Goal: Task Accomplishment & Management: Complete application form

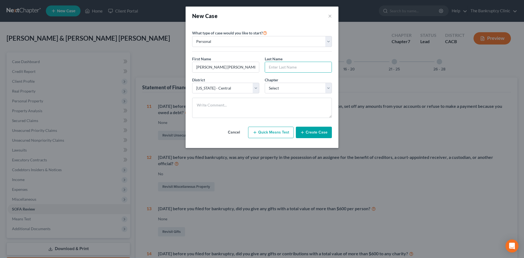
select select "7"
type input "[PERSON_NAME]"
click at [330, 89] on select "Select 7 11 12 13" at bounding box center [298, 88] width 67 height 11
select select "0"
click at [265, 83] on select "Select 7 11 12 13" at bounding box center [298, 88] width 67 height 11
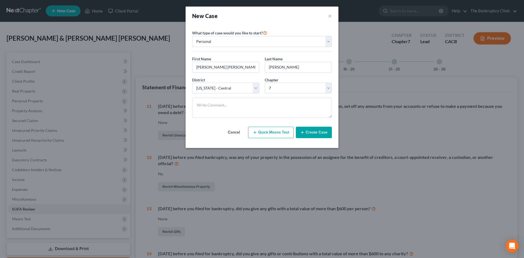
click at [272, 132] on button "Quick Means Test" at bounding box center [271, 132] width 46 height 11
select select "4"
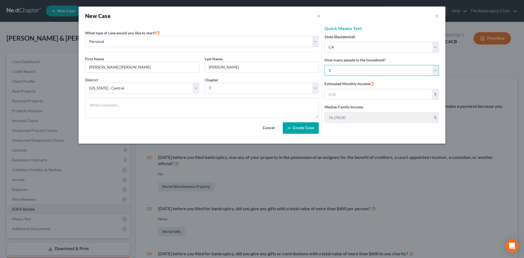
click at [435, 72] on select "Select 1 2 3 4 5 6 7 8 9 10 11 12 13 14 15 16 17 18 19 20" at bounding box center [381, 70] width 114 height 11
select select "2"
click at [324, 65] on select "Select 1 2 3 4 5 6 7 8 9 10 11 12 13 14 15 16 17 18 19 20" at bounding box center [381, 70] width 114 height 11
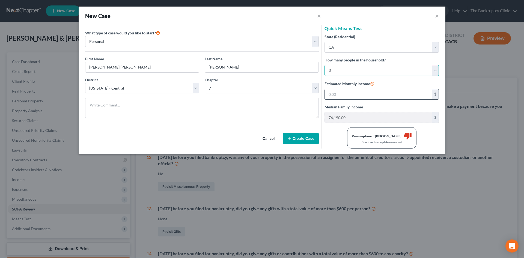
type input "112,536.00"
click at [355, 96] on input "text" at bounding box center [378, 94] width 107 height 10
type input "2,300.00"
click at [313, 138] on button "Create Case" at bounding box center [301, 138] width 36 height 11
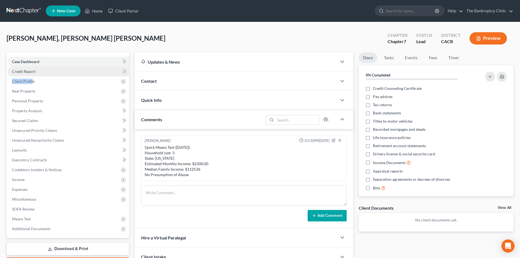
drag, startPoint x: 33, startPoint y: 82, endPoint x: 70, endPoint y: 74, distance: 38.5
click at [70, 74] on ul "Case Dashboard Payments Invoices Payments Payments Credit Report Client Profile" at bounding box center [68, 145] width 121 height 177
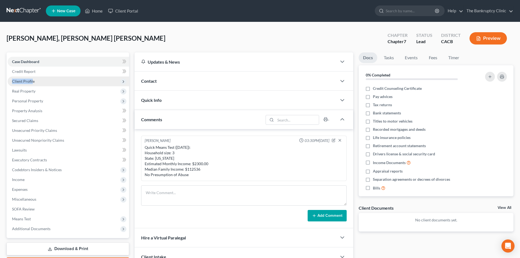
click at [23, 79] on span "Client Profile" at bounding box center [23, 81] width 23 height 5
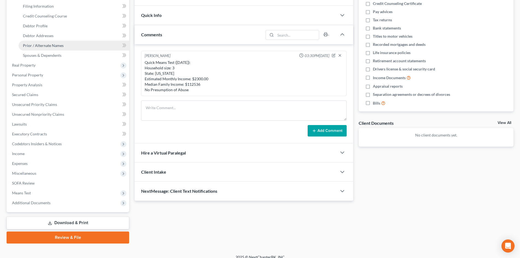
scroll to position [91, 0]
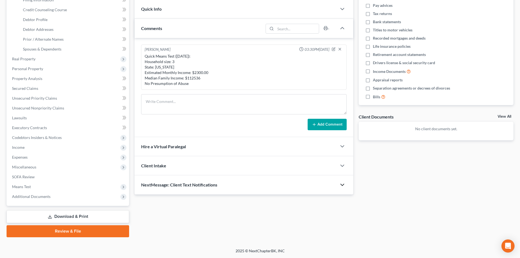
click at [341, 185] on icon "button" at bounding box center [342, 184] width 7 height 7
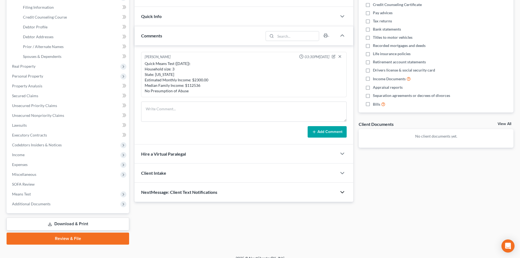
scroll to position [0, 0]
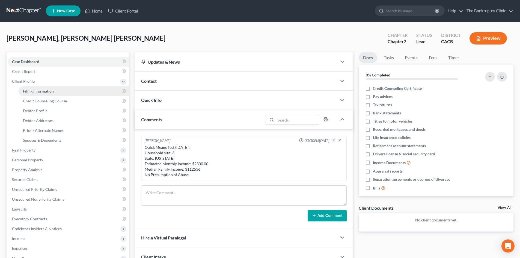
click at [52, 90] on span "Filing Information" at bounding box center [38, 91] width 31 height 5
select select "1"
select select "0"
select select "7"
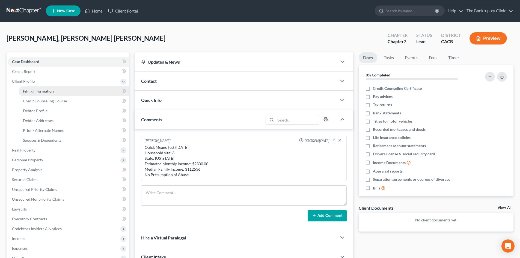
select select "4"
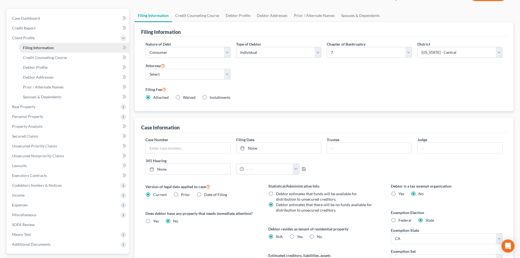
scroll to position [52, 0]
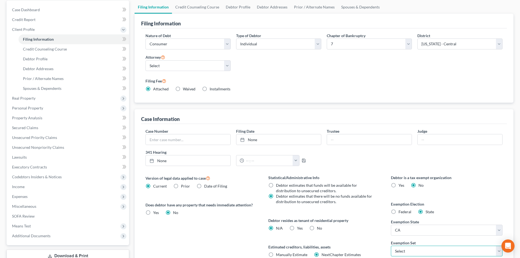
click at [499, 249] on select "Select 703 704" at bounding box center [447, 250] width 112 height 11
select select "0"
click at [391, 245] on select "Select 703 704" at bounding box center [447, 250] width 112 height 11
click at [183, 89] on label "Waived Waived" at bounding box center [189, 88] width 13 height 5
click at [185, 89] on input "Waived Waived" at bounding box center [187, 88] width 4 height 4
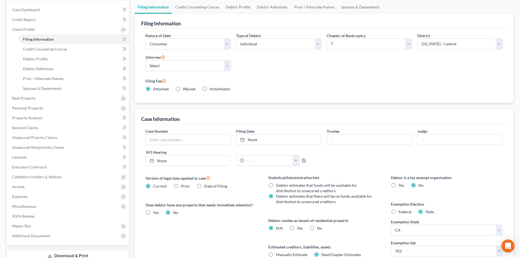
radio input "true"
radio input "false"
click at [56, 48] on span "Credit Counseling Course" at bounding box center [45, 49] width 44 height 5
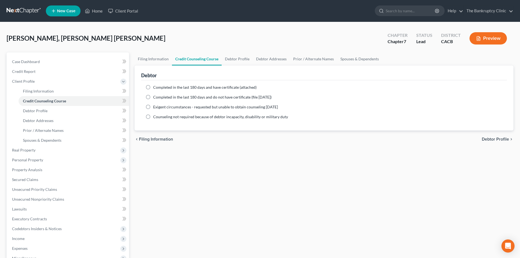
click at [153, 86] on label "Completed in the last 180 days and have certificate (attached)" at bounding box center [204, 87] width 103 height 5
click at [155, 86] on input "Completed in the last 180 days and have certificate (attached)" at bounding box center [157, 87] width 4 height 4
radio input "true"
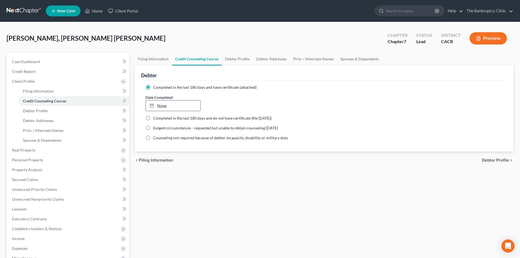
type input "[DATE]"
click at [163, 103] on link "None" at bounding box center [173, 105] width 54 height 10
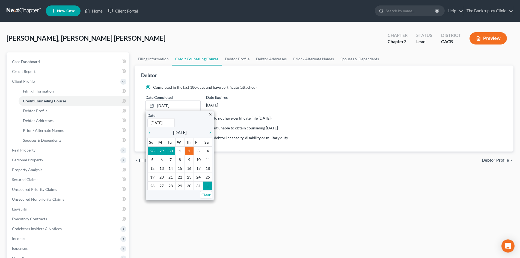
click at [251, 102] on div "[DATE]" at bounding box center [233, 105] width 55 height 10
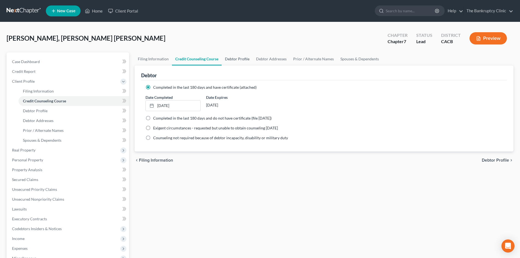
click at [236, 58] on link "Debtor Profile" at bounding box center [236, 58] width 31 height 13
select select "0"
select select "2"
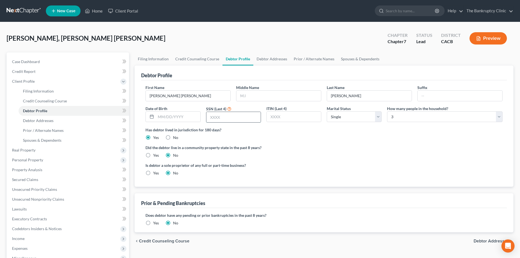
click at [230, 116] on input "text" at bounding box center [233, 117] width 54 height 10
click at [37, 199] on span "Unsecured Nonpriority Claims" at bounding box center [38, 199] width 52 height 5
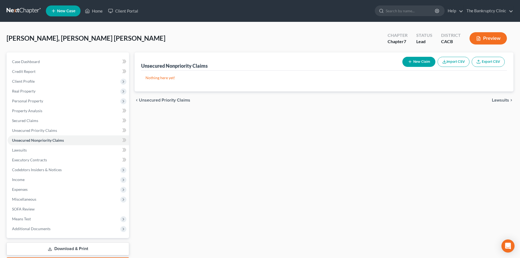
click at [422, 60] on button "New Claim" at bounding box center [418, 62] width 33 height 10
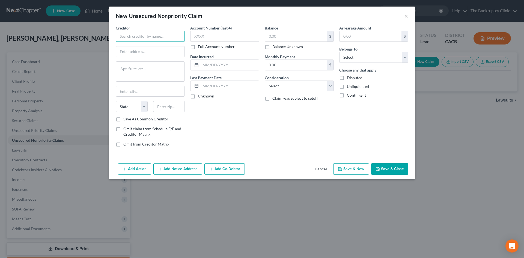
click at [155, 37] on input "text" at bounding box center [150, 36] width 69 height 11
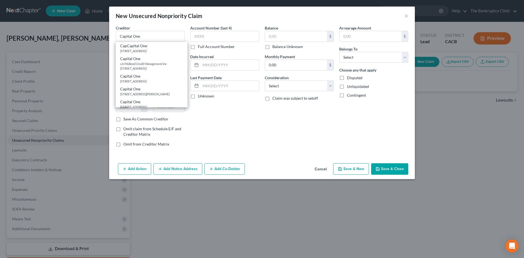
click at [263, 7] on div "New Unsecured Nonpriority Claim × Creditor * Capital One CapCapital [STREET_ADD…" at bounding box center [262, 129] width 524 height 258
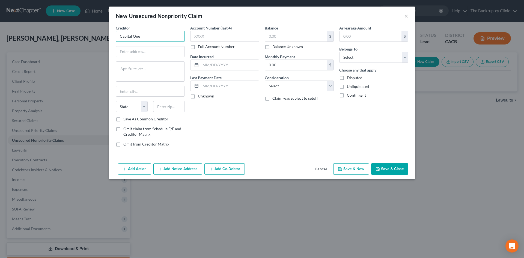
click at [170, 38] on input "Capital One" at bounding box center [150, 36] width 69 height 11
click at [164, 49] on input "text" at bounding box center [150, 51] width 68 height 10
click at [146, 40] on input "Capital One" at bounding box center [150, 36] width 69 height 11
click at [150, 35] on input "Capital One" at bounding box center [150, 36] width 69 height 11
type input "C"
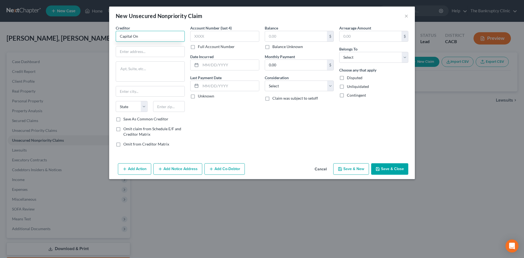
type input "Capital One"
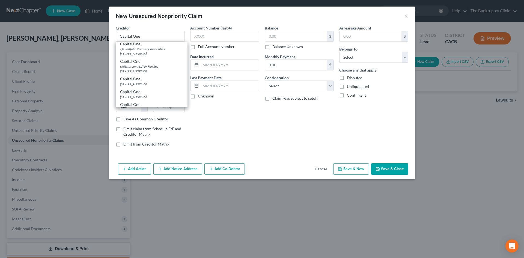
scroll to position [164, 0]
click at [166, 88] on div "[STREET_ADDRESS]" at bounding box center [151, 85] width 63 height 5
type input "PO Box 31293"
type input "[GEOGRAPHIC_DATA]"
select select "46"
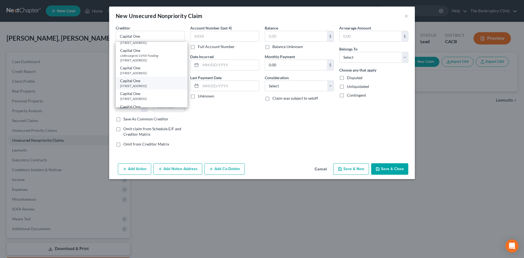
type input "84131"
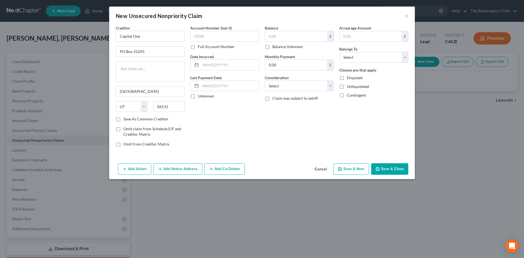
scroll to position [0, 0]
type input "3367"
type input "11/2013"
type input "9,800.00"
select select "2"
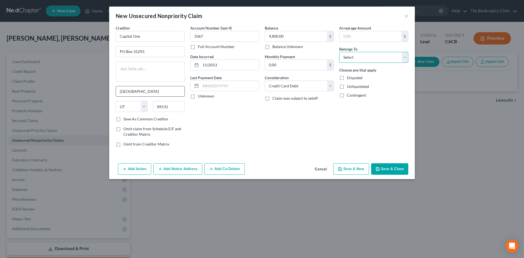
select select "0"
click at [356, 169] on button "Save & New" at bounding box center [351, 168] width 36 height 11
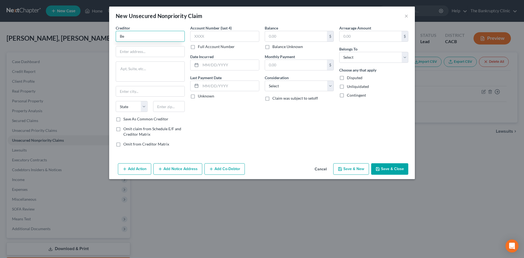
type input "B"
type input "JCMCB"
click at [149, 49] on div "[STREET_ADDRESS]" at bounding box center [148, 51] width 57 height 5
type input "PO Box 15369"
type input "Wilmington"
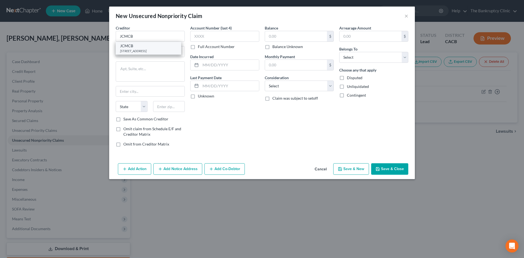
select select "7"
type input "19850"
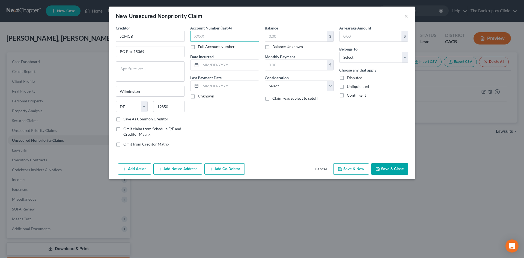
click at [223, 38] on input "text" at bounding box center [224, 36] width 69 height 11
click at [123, 118] on label "Save As Common Creditor" at bounding box center [145, 118] width 45 height 5
click at [125, 118] on input "Save As Common Creditor" at bounding box center [127, 118] width 4 height 4
checkbox input "true"
type input "8512"
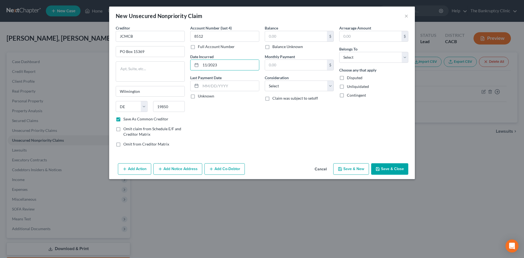
type input "11/2023"
click at [272, 36] on input "92,500.00" at bounding box center [296, 36] width 62 height 10
click at [288, 36] on input "9,500.00" at bounding box center [296, 36] width 62 height 10
click at [271, 35] on input "920.00" at bounding box center [296, 36] width 62 height 10
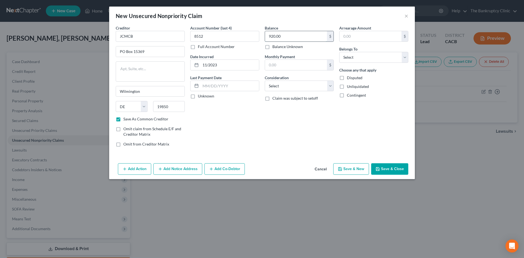
click at [275, 35] on input "920.00" at bounding box center [296, 36] width 62 height 10
type input "9,200.00"
select select "2"
select select "0"
click at [358, 167] on button "Save & New" at bounding box center [351, 168] width 36 height 11
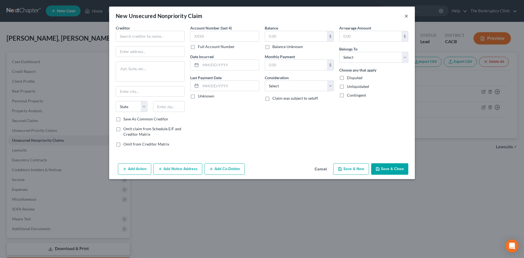
click button "×" at bounding box center [406, 16] width 4 height 7
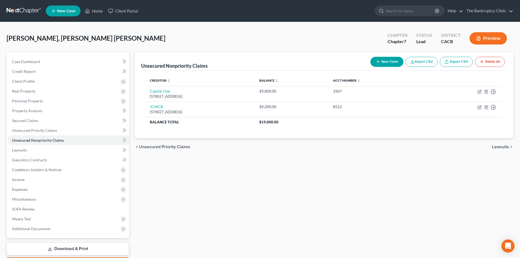
click at [387, 61] on button "New Claim" at bounding box center [386, 62] width 33 height 10
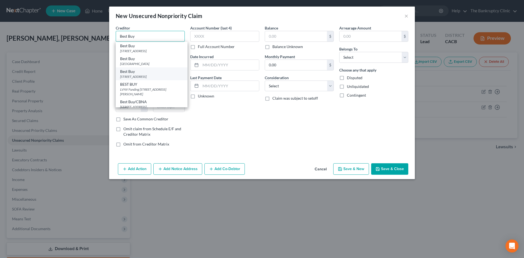
type input "Best Buy"
click at [152, 76] on div "[STREET_ADDRESS]" at bounding box center [151, 76] width 63 height 5
type input "[STREET_ADDRESS]"
type input "[GEOGRAPHIC_DATA]"
select select "43"
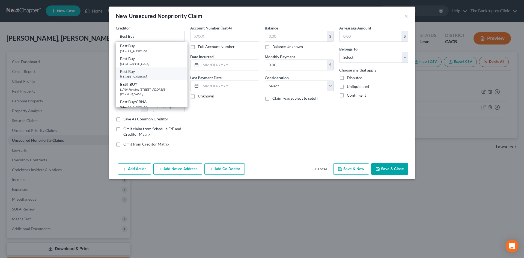
type input "57108"
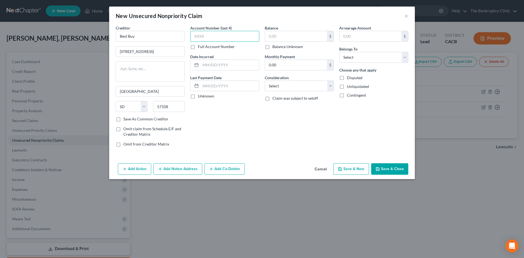
click at [214, 39] on input "text" at bounding box center [224, 36] width 69 height 11
type input "9199"
type input "11/2021"
type input "2,600.00"
select select "2"
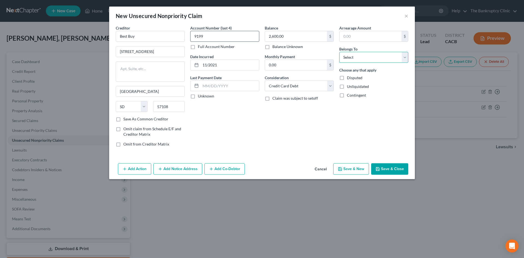
select select "0"
click at [355, 172] on button "Save & New" at bounding box center [351, 168] width 36 height 11
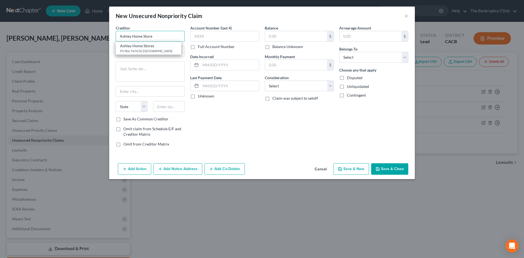
type input "Ashley Home Store"
type input "PO Box 71757"
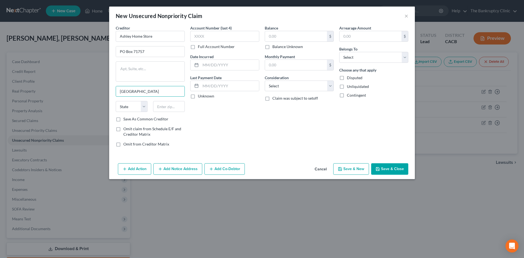
type input "[GEOGRAPHIC_DATA]"
select select "39"
type input "19176"
type input "8969"
type input "11/2021"
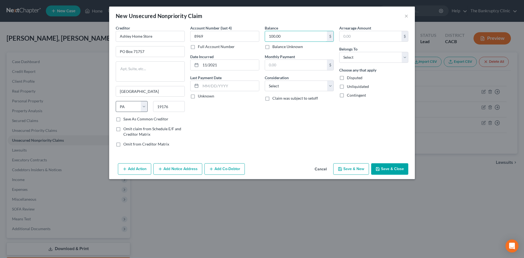
type input "100.00"
select select "2"
select select "0"
click at [356, 168] on button "Save & New" at bounding box center [351, 168] width 36 height 11
click at [406, 59] on select "Select Debtor 1 Only Debtor 2 Only Debtor 1 And Debtor 2 Only At Least One Of T…" at bounding box center [373, 57] width 69 height 11
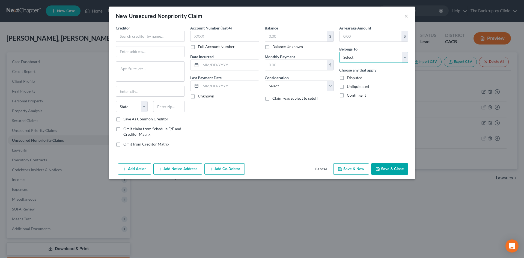
select select "1"
click at [339, 52] on select "Select Debtor 1 Only Debtor 2 Only Debtor 1 And Debtor 2 Only At Least One Of T…" at bounding box center [373, 57] width 69 height 11
click at [141, 36] on input "text" at bounding box center [150, 36] width 69 height 11
click at [134, 35] on input "Bank Of America" at bounding box center [150, 36] width 69 height 11
click at [136, 35] on input "Bank Of America" at bounding box center [150, 36] width 69 height 11
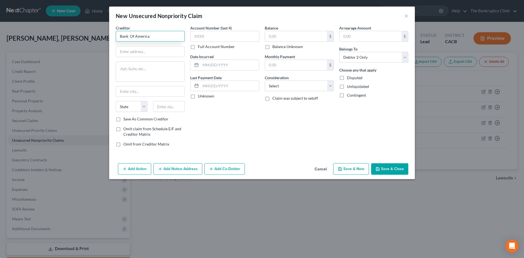
click at [130, 35] on input "Bank Of America" at bounding box center [150, 36] width 69 height 11
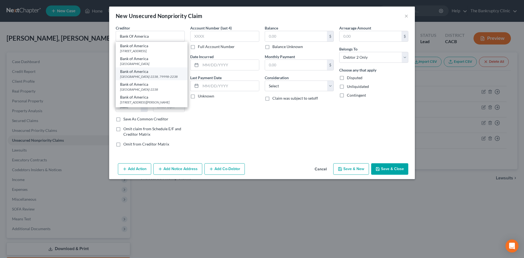
click at [147, 77] on div "[GEOGRAPHIC_DATA]-2238, 79998-2238" at bounding box center [151, 76] width 63 height 5
type input "Bank of America"
type input "PO Box 982238"
type input "[GEOGRAPHIC_DATA], [GEOGRAPHIC_DATA] 79998-2238"
type input "79998-2238"
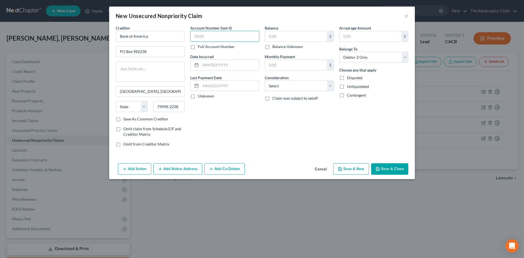
click at [194, 38] on input "text" at bounding box center [224, 36] width 69 height 11
click at [123, 118] on label "Save As Common Creditor" at bounding box center [145, 118] width 45 height 5
click at [125, 118] on input "Save As Common Creditor" at bounding box center [127, 118] width 4 height 4
checkbox input "true"
click at [211, 38] on input "text" at bounding box center [224, 36] width 69 height 11
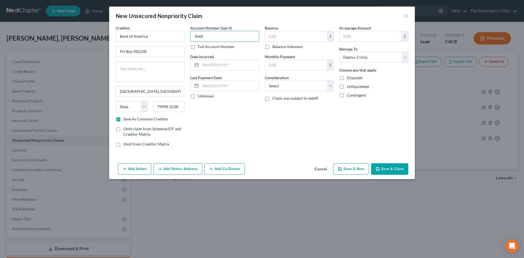
type input "3668"
type input "10/2019"
type input "2,600.00"
select select "2"
click at [360, 170] on button "Save & New" at bounding box center [351, 168] width 36 height 11
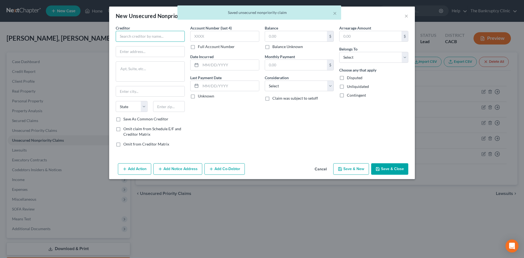
click at [133, 37] on input "text" at bounding box center [150, 36] width 69 height 11
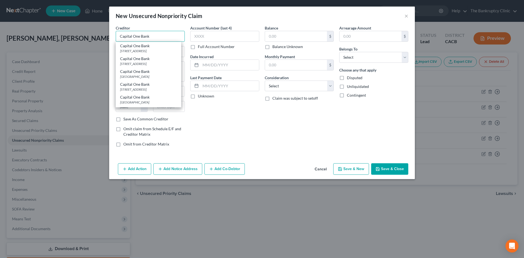
type input "Capital One Bank"
click at [163, 41] on input "Capital One Bank" at bounding box center [150, 36] width 69 height 11
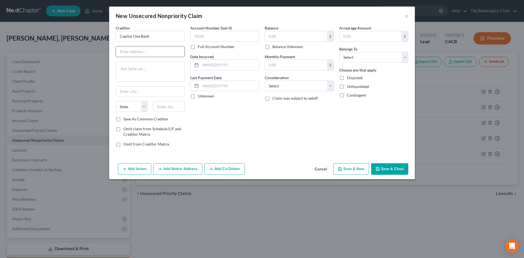
click at [147, 53] on input "text" at bounding box center [150, 51] width 68 height 10
type input "Box 92293"
type input "[GEOGRAPHIC_DATA]"
select select "46"
type input "89131"
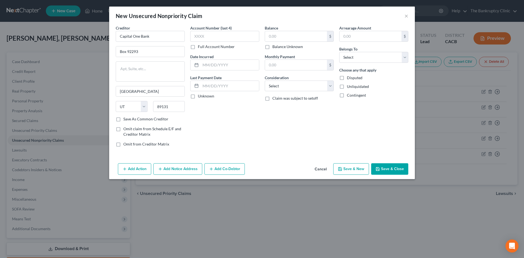
click at [123, 119] on label "Save As Common Creditor" at bounding box center [145, 118] width 45 height 5
click at [125, 119] on input "Save As Common Creditor" at bounding box center [127, 118] width 4 height 4
checkbox input "true"
type input "[GEOGRAPHIC_DATA]"
select select "31"
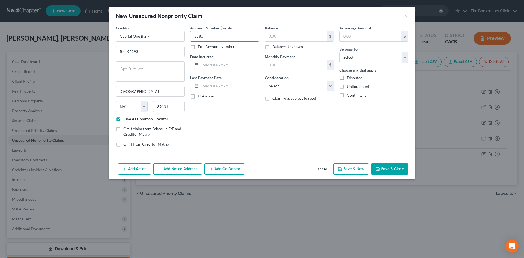
type input "5580"
type input "12/2013"
type input "9,100.00"
select select "2"
select select "1"
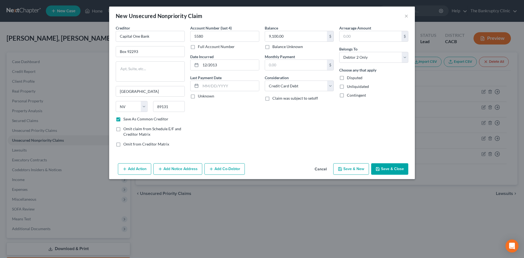
click at [354, 169] on button "Save & New" at bounding box center [351, 168] width 36 height 11
drag, startPoint x: 354, startPoint y: 168, endPoint x: 301, endPoint y: 271, distance: 115.0
click at [301, 257] on html "Home New Case Client Portal The Bankruptcy Clinic [EMAIL_ADDRESS][DOMAIN_NAME] …" at bounding box center [262, 145] width 524 height 290
click at [319, 170] on button "Cancel" at bounding box center [320, 169] width 21 height 11
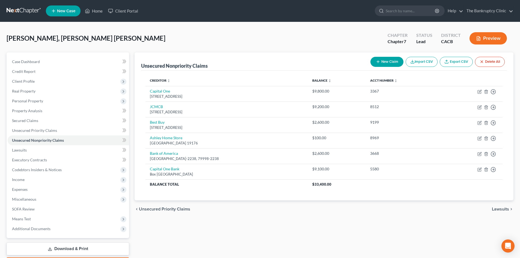
click at [386, 62] on button "New Claim" at bounding box center [386, 62] width 33 height 10
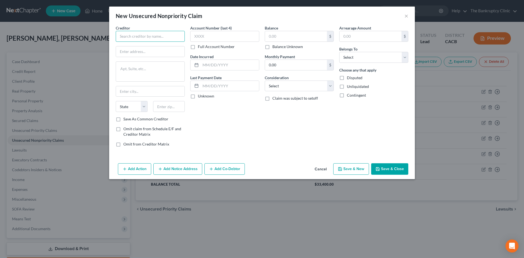
click at [124, 37] on input "text" at bounding box center [150, 36] width 69 height 11
type input "Barleys Bank of [US_STATE]"
click at [128, 51] on input "[STREET_ADDRESS]" at bounding box center [150, 51] width 68 height 10
click at [134, 51] on input "[STREET_ADDRESS]" at bounding box center [150, 51] width 68 height 10
type input "[STREET_ADDRESS]"
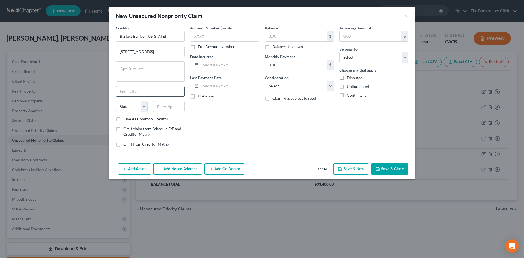
click at [127, 93] on input "text" at bounding box center [150, 91] width 68 height 10
type input "Wilmington"
select select "7"
click at [116, 101] on select "State [US_STATE] AK AR AZ CA CO CT DE DC [GEOGRAPHIC_DATA] [GEOGRAPHIC_DATA] GU…" at bounding box center [132, 106] width 32 height 11
type input "19801"
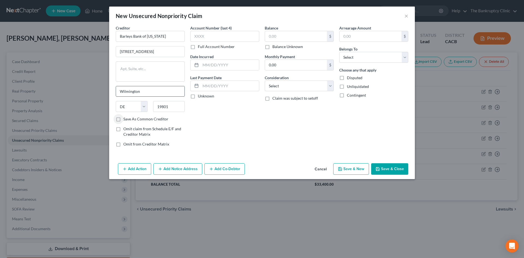
click at [125, 116] on input "Save As Common Creditor" at bounding box center [127, 118] width 4 height 4
checkbox input "true"
type input "6807"
type input "07/2021"
type input "400.00"
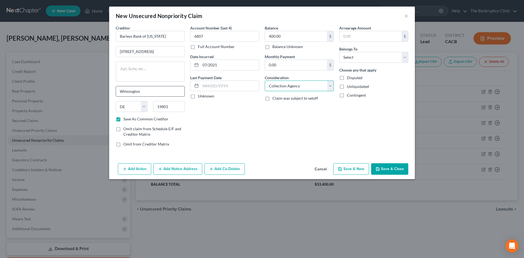
select select "2"
select select "1"
click at [348, 170] on button "Save & New" at bounding box center [351, 168] width 36 height 11
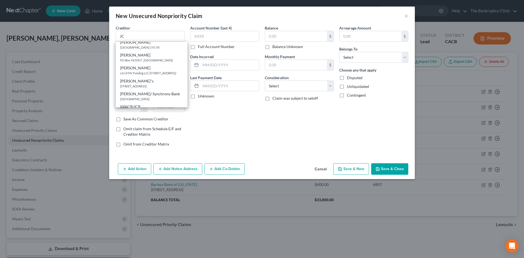
scroll to position [31, 0]
click at [156, 61] on div "[GEOGRAPHIC_DATA] 19178" at bounding box center [151, 58] width 63 height 5
type input "[PERSON_NAME]"
type input "PO Box 71729"
type input "[GEOGRAPHIC_DATA]"
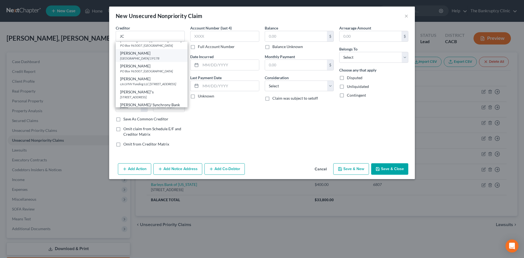
select select "39"
type input "19178"
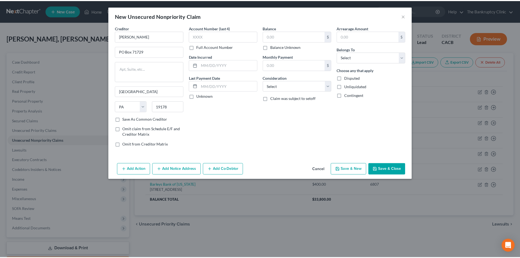
scroll to position [0, 0]
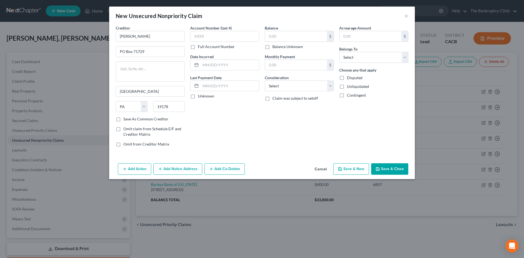
click at [123, 119] on label "Save As Common Creditor" at bounding box center [145, 118] width 45 height 5
click at [125, 119] on input "Save As Common Creditor" at bounding box center [127, 118] width 4 height 4
checkbox input "true"
click at [215, 36] on input "text" at bounding box center [224, 36] width 69 height 11
type input "3824"
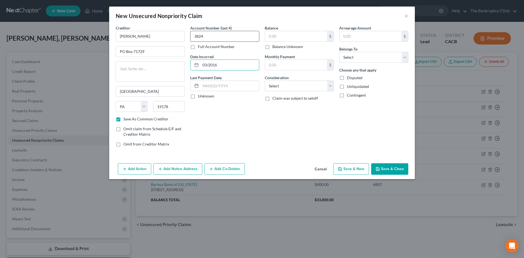
type input "03/2016"
type input "9"
type input "500.0"
select select "2"
select select "1"
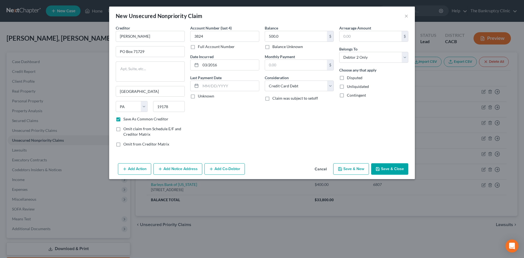
click at [361, 168] on button "Save & New" at bounding box center [351, 168] width 36 height 11
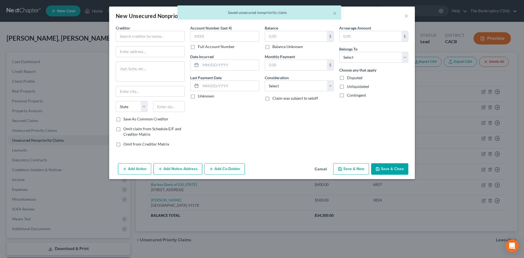
click at [317, 169] on button "Cancel" at bounding box center [320, 169] width 21 height 11
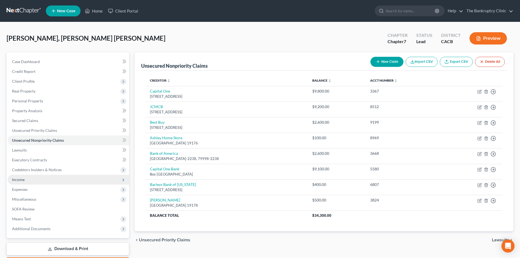
click at [20, 180] on span "Income" at bounding box center [18, 179] width 13 height 5
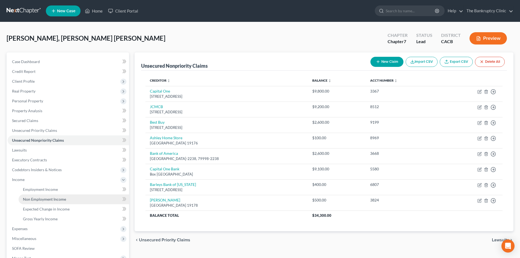
click at [43, 197] on span "Non Employment Income" at bounding box center [44, 199] width 43 height 5
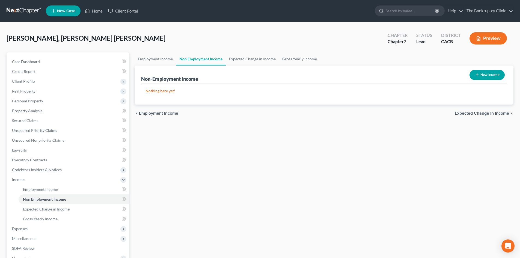
click at [484, 77] on button "New Income" at bounding box center [486, 75] width 35 height 10
select select "0"
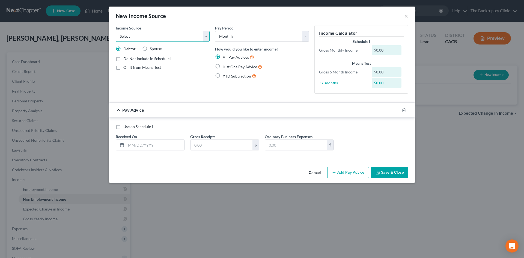
click at [209, 37] on select "Select Unemployment Disability (from employer) Pension Retirement Social Securi…" at bounding box center [163, 36] width 94 height 11
select select "13"
click at [116, 31] on select "Select Unemployment Disability (from employer) Pension Retirement Social Securi…" at bounding box center [163, 36] width 94 height 11
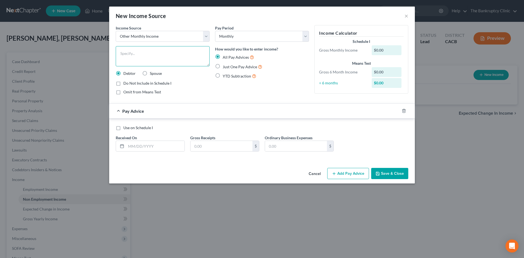
click at [129, 53] on textarea at bounding box center [163, 56] width 94 height 20
click at [152, 53] on textarea "Self Employment/ odd Jobs" at bounding box center [163, 56] width 94 height 20
type textarea "Self Employment/ Odd Jobs"
click at [128, 147] on input "text" at bounding box center [155, 146] width 58 height 10
type input "[DATE]"
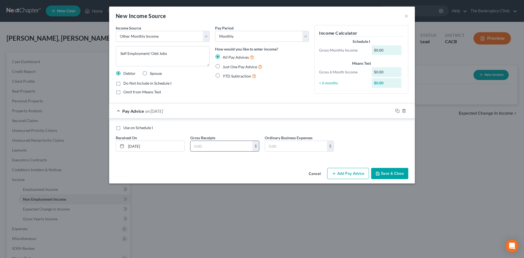
click at [208, 146] on input "text" at bounding box center [221, 146] width 62 height 10
type input "230.00"
click at [394, 174] on button "Save & Close" at bounding box center [389, 173] width 37 height 11
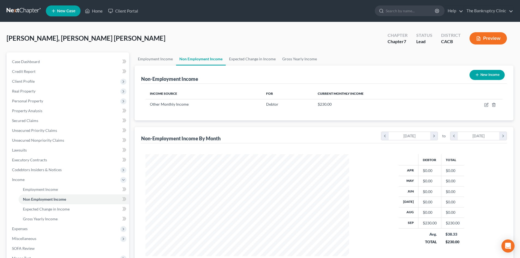
scroll to position [102, 214]
click at [21, 229] on span "Expenses" at bounding box center [20, 228] width 16 height 5
click at [33, 199] on span "Home" at bounding box center [28, 199] width 10 height 5
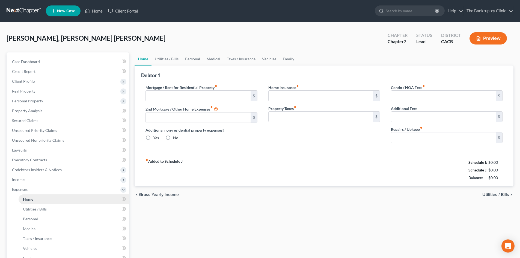
type input "0.00"
radio input "true"
type input "0.00"
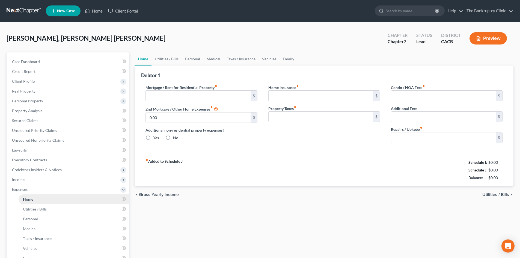
type input "0.00"
click at [160, 94] on input "text" at bounding box center [198, 96] width 104 height 10
click at [20, 179] on span "Income" at bounding box center [18, 179] width 13 height 5
click at [34, 197] on span "Non Employment Income" at bounding box center [44, 199] width 43 height 5
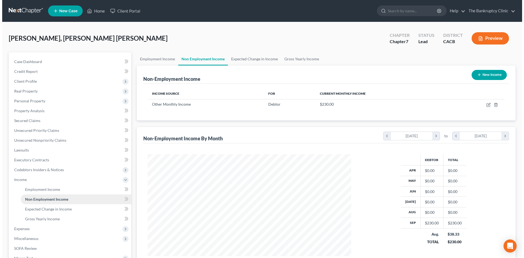
scroll to position [102, 214]
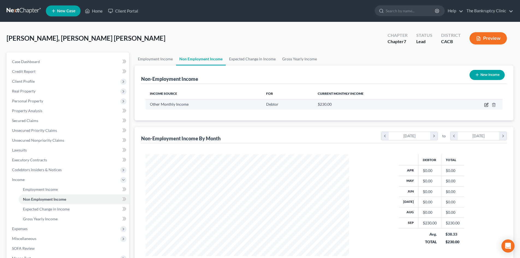
click at [486, 106] on icon "button" at bounding box center [486, 105] width 4 height 4
select select "13"
select select "0"
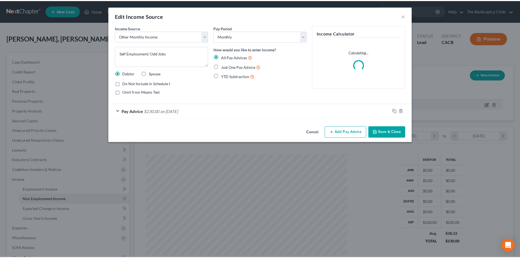
scroll to position [103, 216]
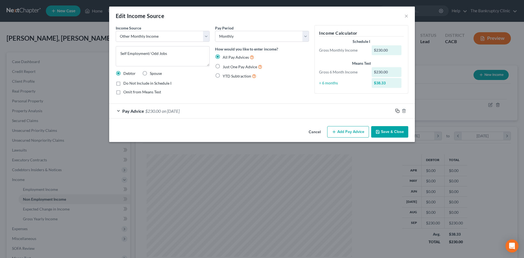
click at [396, 111] on icon "button" at bounding box center [397, 111] width 4 height 4
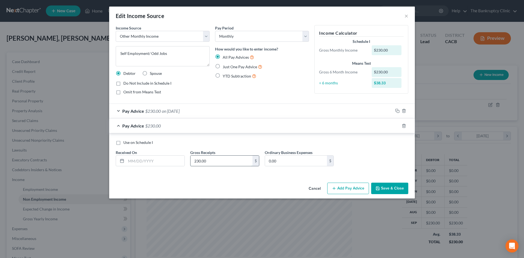
click at [199, 160] on input "230.00" at bounding box center [221, 160] width 62 height 10
type input "2,600.00"
click at [383, 187] on button "Save & Close" at bounding box center [389, 187] width 37 height 11
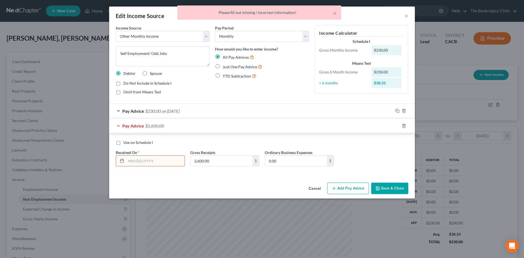
click at [386, 186] on button "Save & Close" at bounding box center [389, 187] width 37 height 11
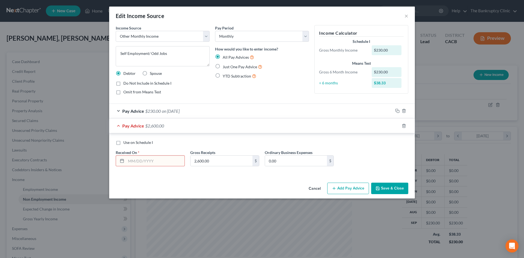
click at [223, 66] on label "Just One Pay Advice" at bounding box center [243, 67] width 40 height 6
click at [225, 66] on input "Just One Pay Advice" at bounding box center [227, 66] width 4 height 4
radio input "true"
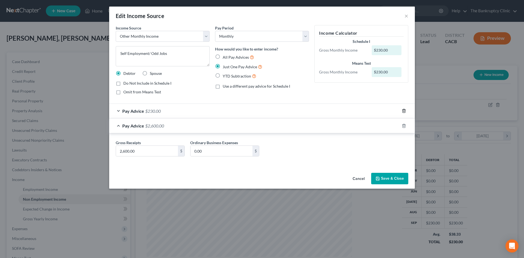
click at [403, 110] on icon "button" at bounding box center [403, 111] width 4 height 4
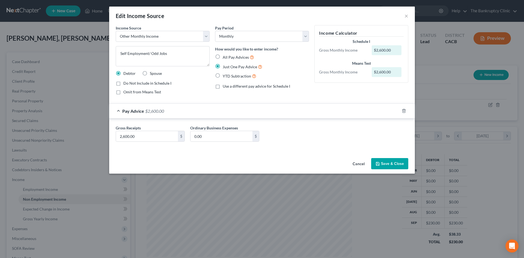
click at [393, 162] on button "Save & Close" at bounding box center [389, 163] width 37 height 11
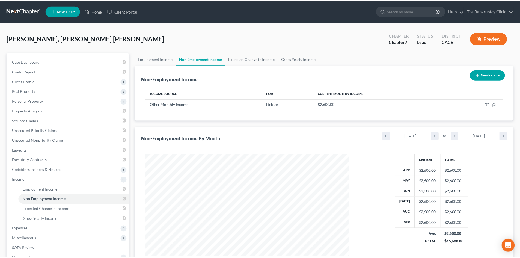
scroll to position [272629, 272517]
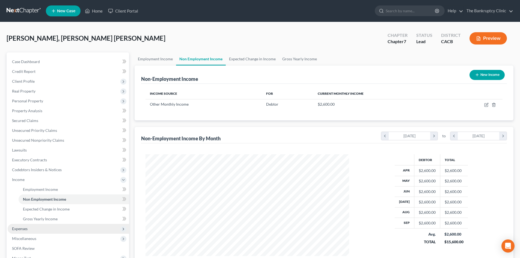
click at [24, 228] on span "Expenses" at bounding box center [20, 228] width 16 height 5
click at [27, 199] on span "Home" at bounding box center [28, 199] width 10 height 5
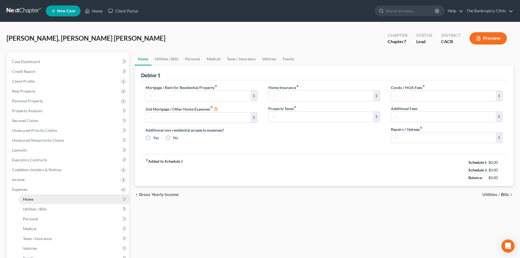
type input "0.00"
radio input "true"
type input "0.00"
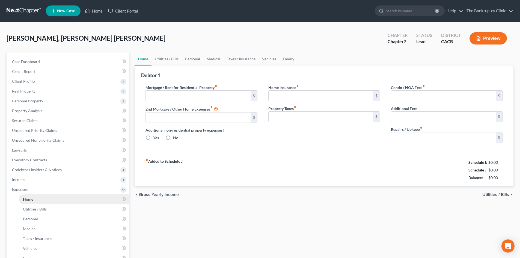
type input "0.00"
click at [153, 94] on input "text" at bounding box center [198, 96] width 104 height 10
type input "1,702.00"
click at [164, 59] on link "Utilities / Bills" at bounding box center [166, 58] width 30 height 13
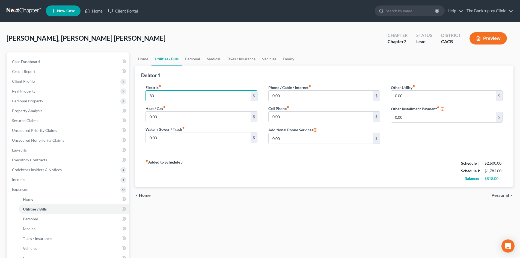
type input "8"
type input "40.00"
type input "90.00"
click at [276, 96] on input "210.00" at bounding box center [320, 96] width 104 height 10
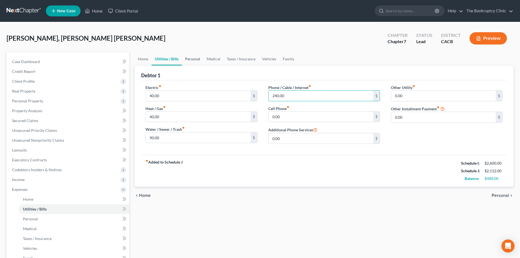
type input "240.00"
click at [194, 60] on link "Personal" at bounding box center [193, 58] width 22 height 13
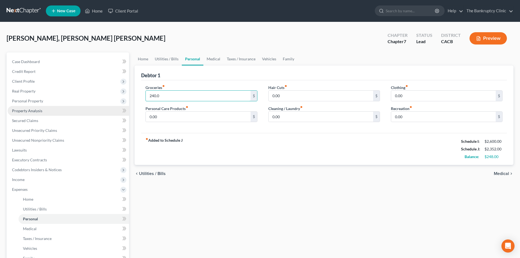
type input "240.0"
type input "100.00"
type input "80.00"
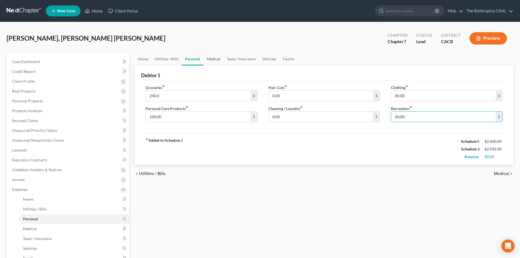
type input "60.00"
click at [216, 59] on link "Medical" at bounding box center [213, 58] width 20 height 13
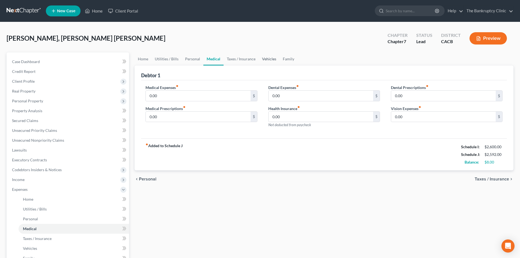
click at [265, 58] on link "Vehicles" at bounding box center [269, 58] width 21 height 13
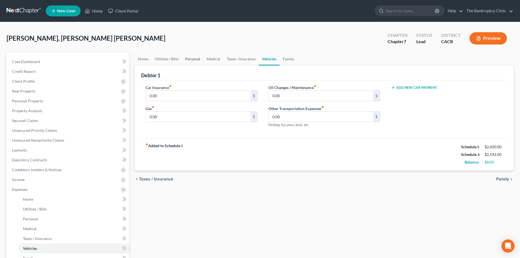
click at [195, 61] on link "Personal" at bounding box center [193, 58] width 22 height 13
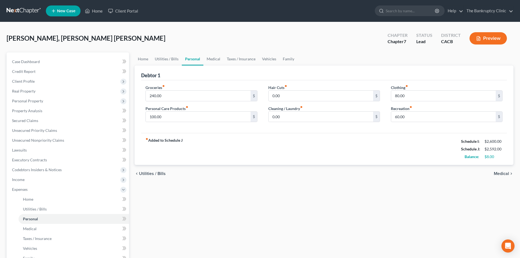
click at [195, 59] on link "Personal" at bounding box center [193, 58] width 22 height 13
click at [406, 116] on input "60.00" at bounding box center [443, 117] width 104 height 10
click at [238, 58] on link "Taxes / Insurance" at bounding box center [240, 58] width 35 height 13
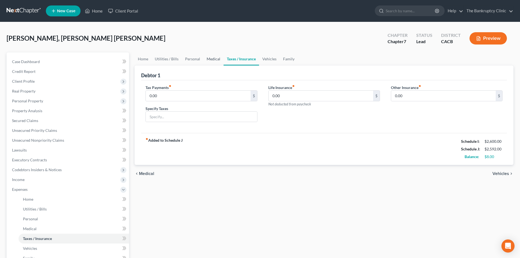
click at [213, 59] on link "Medical" at bounding box center [213, 58] width 20 height 13
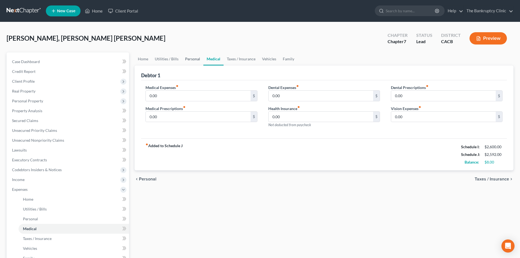
click at [196, 60] on link "Personal" at bounding box center [193, 58] width 22 height 13
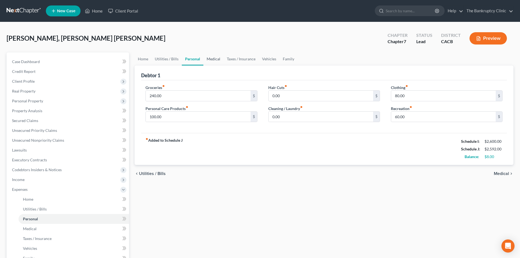
click at [215, 58] on link "Medical" at bounding box center [213, 58] width 20 height 13
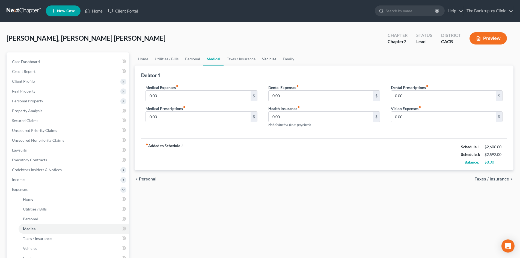
click at [265, 55] on link "Vehicles" at bounding box center [269, 58] width 21 height 13
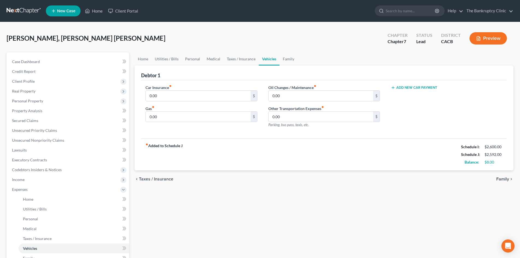
click at [265, 59] on link "Vehicles" at bounding box center [269, 58] width 21 height 13
click at [230, 58] on link "Taxes / Insurance" at bounding box center [240, 58] width 35 height 13
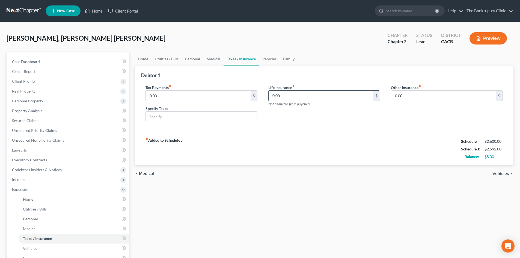
click at [283, 94] on input "0.00" at bounding box center [320, 96] width 104 height 10
type input "45.00"
click at [269, 59] on link "Vehicles" at bounding box center [269, 58] width 21 height 13
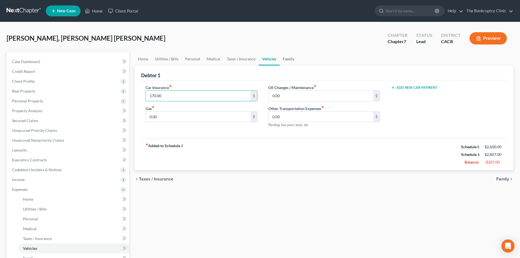
type input "170.00"
click at [287, 56] on link "Family" at bounding box center [288, 58] width 18 height 13
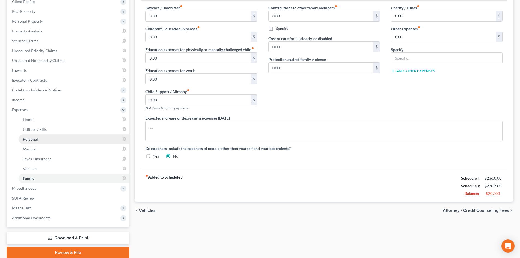
scroll to position [81, 0]
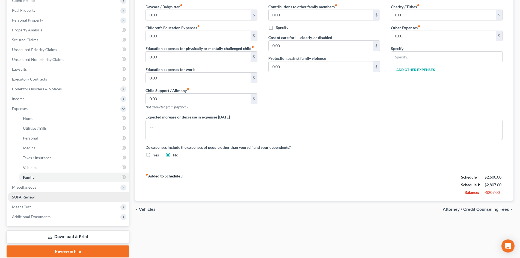
click at [17, 196] on span "SOFA Review" at bounding box center [23, 196] width 23 height 5
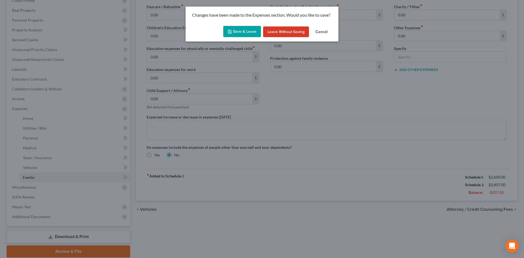
click at [239, 26] on button "Save & Leave" at bounding box center [242, 31] width 38 height 11
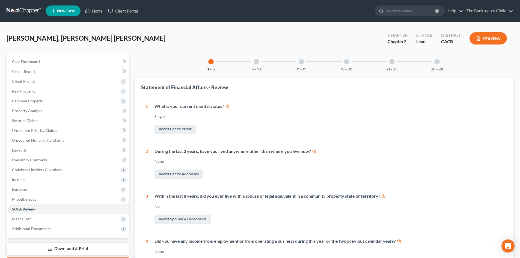
click at [346, 62] on div at bounding box center [346, 61] width 5 height 5
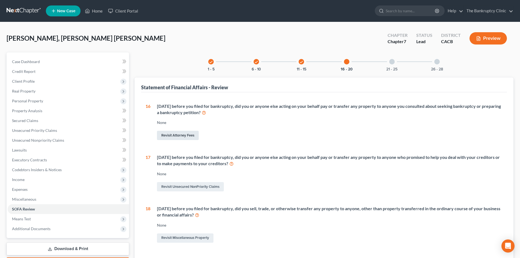
click at [185, 135] on link "Revisit Attorney Fees" at bounding box center [178, 135] width 42 height 9
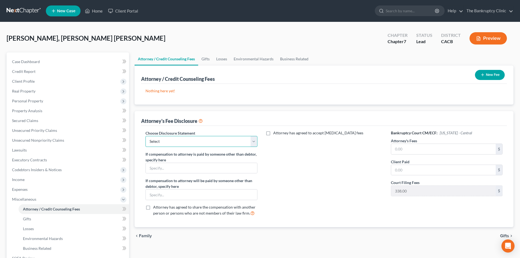
drag, startPoint x: 253, startPoint y: 142, endPoint x: 250, endPoint y: 146, distance: 4.9
click at [253, 142] on select "Select THE BANKRUPTCY CLINIC" at bounding box center [201, 141] width 112 height 11
select select "0"
click at [145, 136] on select "Select THE BANKRUPTCY CLINIC" at bounding box center [201, 141] width 112 height 11
click at [491, 73] on button "New Fee" at bounding box center [490, 75] width 30 height 10
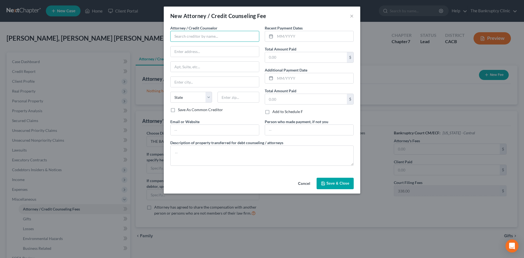
click at [217, 36] on input "text" at bounding box center [214, 36] width 89 height 11
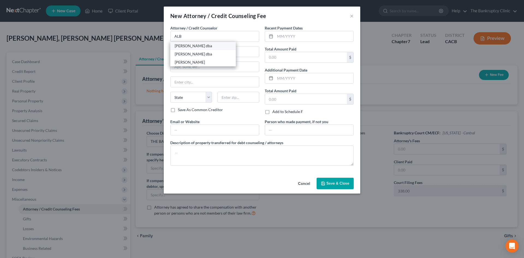
click at [214, 45] on div "[PERSON_NAME] dba" at bounding box center [203, 45] width 57 height 5
type input "[PERSON_NAME] dba"
type input "PO BOX 43415"
type input "[GEOGRAPHIC_DATA]"
select select "4"
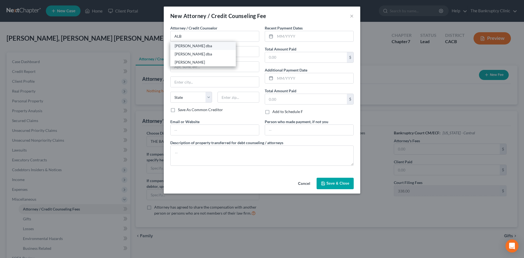
type input "90043"
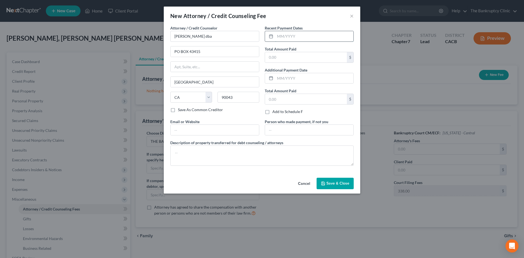
click at [281, 36] on input "text" at bounding box center [314, 36] width 78 height 10
type input "[DATE]"
click at [285, 57] on input "text" at bounding box center [306, 57] width 82 height 10
type input "200.00"
click at [180, 129] on input "text" at bounding box center [214, 130] width 88 height 10
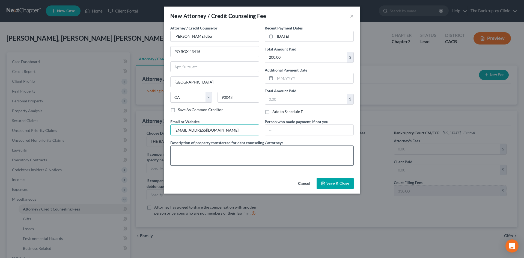
type input "[EMAIL_ADDRESS][DOMAIN_NAME]"
click at [182, 151] on textarea at bounding box center [261, 155] width 183 height 20
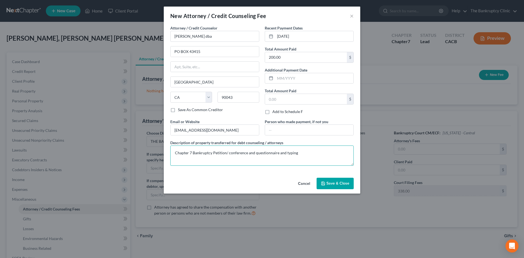
type textarea "Chapter 7 Bankruptcy Petition/ conference and questionnaire and typing"
click at [340, 183] on span "Save & Close" at bounding box center [337, 183] width 23 height 5
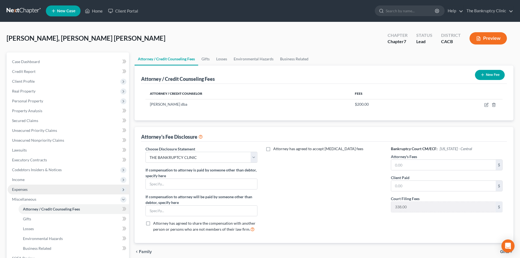
click at [26, 189] on span "Expenses" at bounding box center [20, 189] width 16 height 5
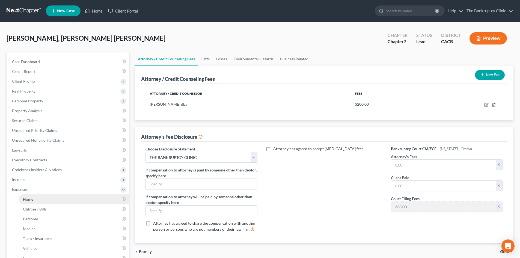
drag, startPoint x: 34, startPoint y: 200, endPoint x: 35, endPoint y: 197, distance: 3.4
click at [34, 200] on link "Home" at bounding box center [74, 199] width 110 height 10
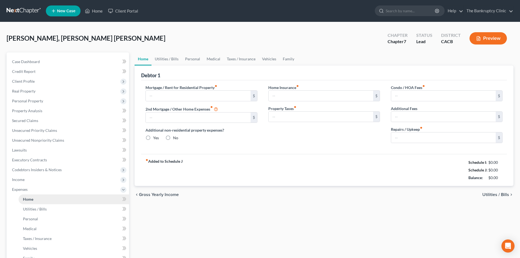
type input "1,702.00"
type input "0.00"
radio input "true"
type input "0.00"
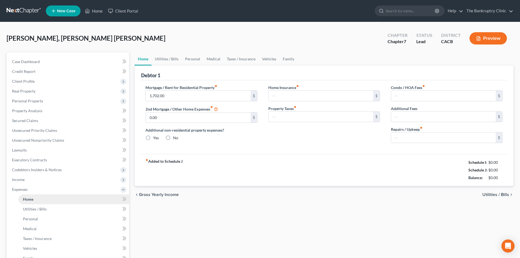
type input "0.00"
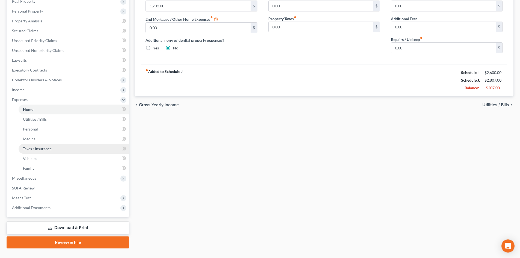
scroll to position [101, 0]
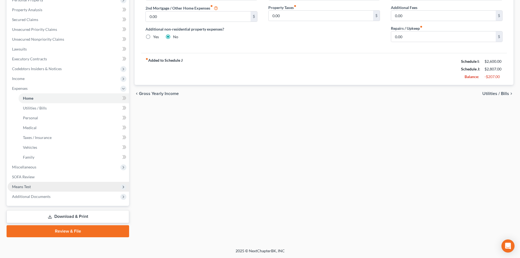
click at [20, 186] on span "Means Test" at bounding box center [21, 186] width 19 height 5
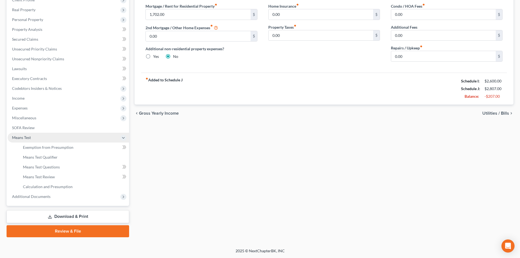
scroll to position [81, 0]
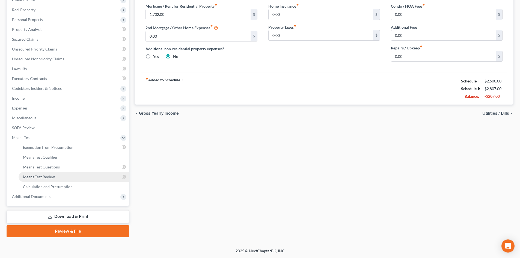
click at [42, 176] on span "Means Test Review" at bounding box center [39, 176] width 32 height 5
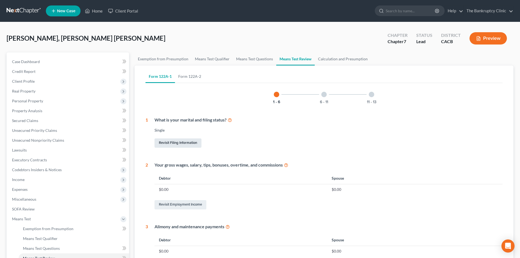
click at [171, 142] on link "Revisit Filing Information" at bounding box center [177, 142] width 47 height 9
select select "1"
select select "0"
select select "7"
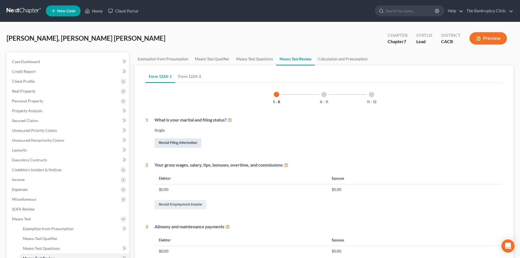
select select "0"
select select "4"
select select "0"
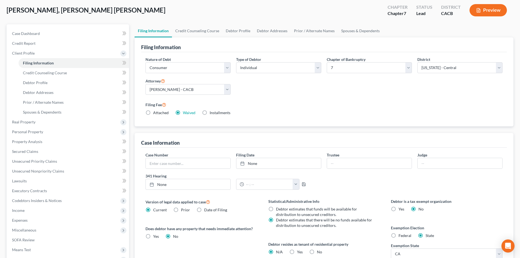
scroll to position [103, 0]
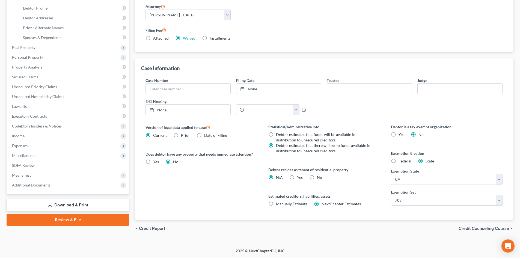
drag, startPoint x: 150, startPoint y: 221, endPoint x: 164, endPoint y: 208, distance: 19.3
click at [150, 221] on div "chevron_left Credit Report Credit Counseling Course chevron_right" at bounding box center [323, 228] width 379 height 17
click at [30, 46] on span "Real Property" at bounding box center [23, 47] width 23 height 5
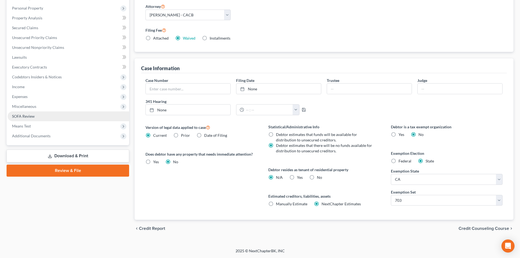
click at [24, 115] on span "SOFA Review" at bounding box center [23, 116] width 23 height 5
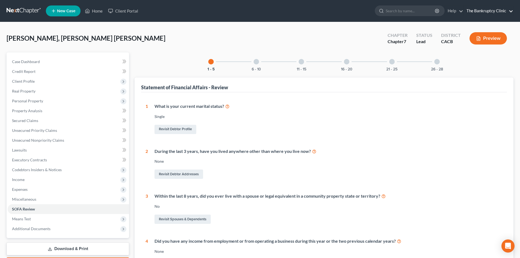
click at [511, 10] on link "The Bankruptcy Clinic" at bounding box center [487, 11] width 49 height 10
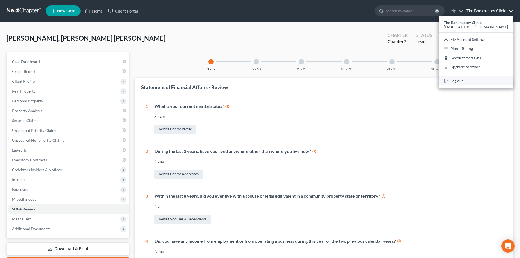
click at [468, 80] on link "Log out" at bounding box center [475, 80] width 74 height 9
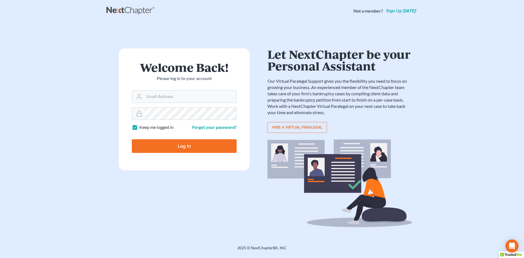
type input "[EMAIL_ADDRESS][DOMAIN_NAME]"
click at [178, 145] on input "Log In" at bounding box center [184, 146] width 105 height 14
type input "Thinking..."
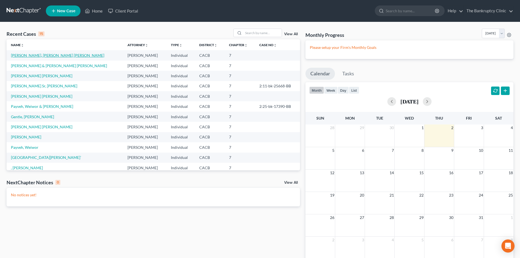
click at [30, 53] on link "[PERSON_NAME], [PERSON_NAME] [PERSON_NAME]" at bounding box center [57, 55] width 93 height 5
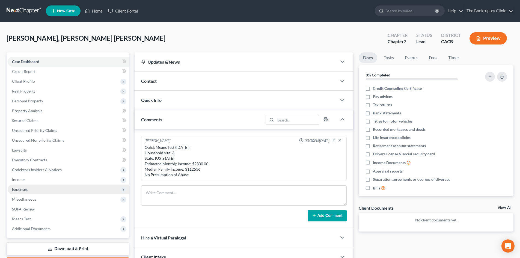
click at [11, 188] on span "Expenses" at bounding box center [68, 189] width 121 height 10
click at [14, 189] on span "Expenses" at bounding box center [20, 189] width 16 height 5
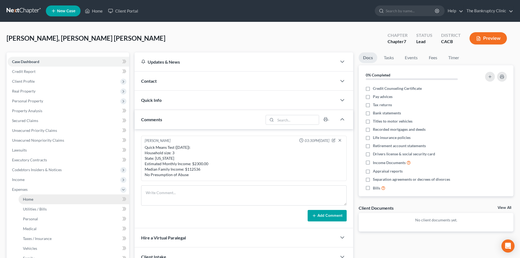
click at [27, 199] on span "Home" at bounding box center [28, 199] width 10 height 5
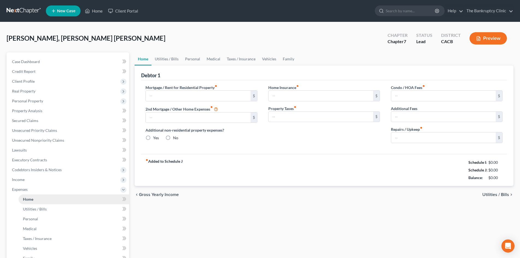
type input "1,702.00"
type input "0.00"
radio input "true"
type input "0.00"
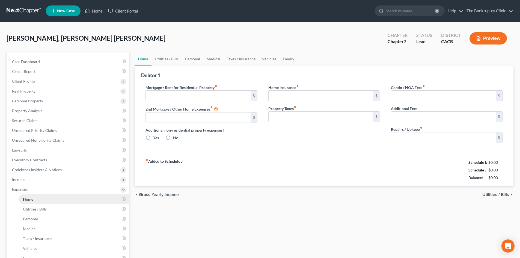
type input "0.00"
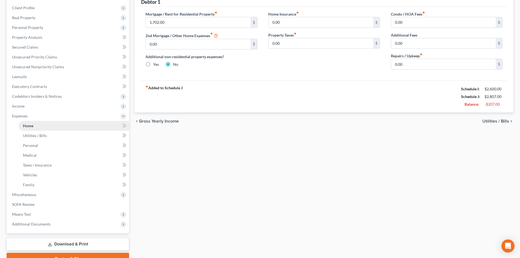
scroll to position [76, 0]
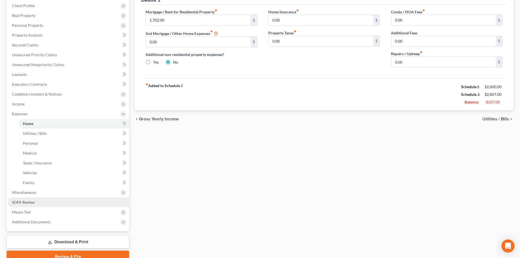
click at [22, 203] on span "SOFA Review" at bounding box center [23, 202] width 23 height 5
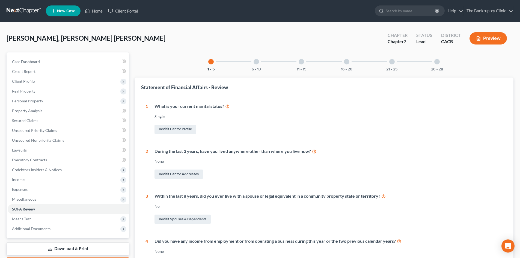
click at [256, 61] on div at bounding box center [255, 61] width 5 height 5
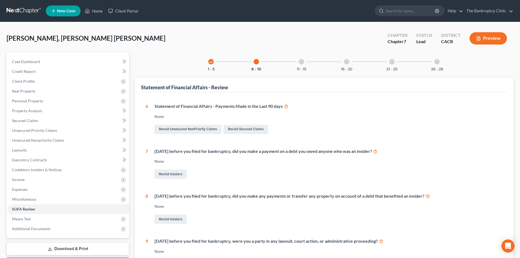
click at [300, 62] on div at bounding box center [300, 61] width 5 height 5
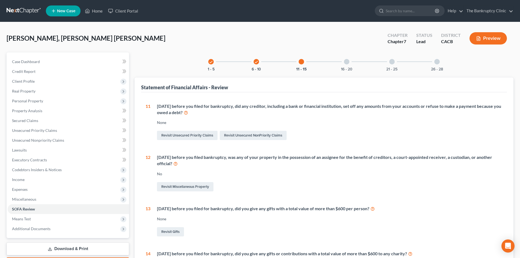
click at [256, 61] on icon "check" at bounding box center [256, 62] width 4 height 4
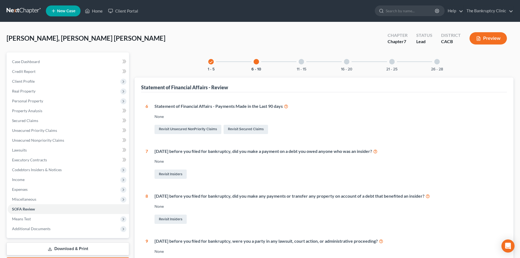
click at [299, 62] on div at bounding box center [300, 61] width 5 height 5
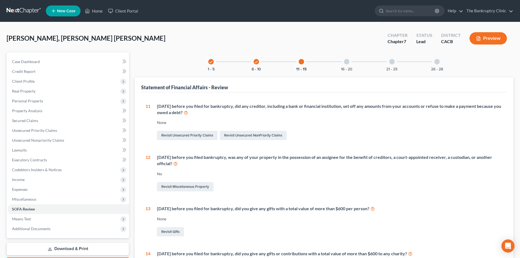
click at [212, 61] on icon "check" at bounding box center [211, 62] width 4 height 4
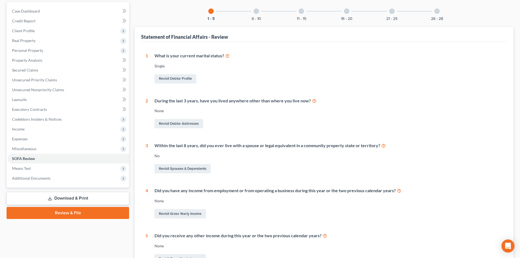
scroll to position [56, 0]
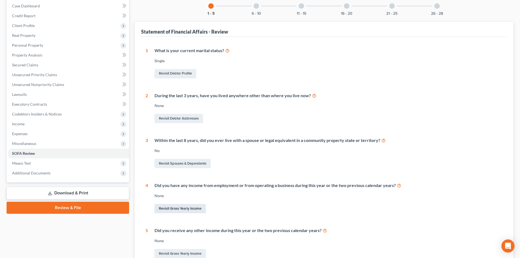
click at [195, 208] on link "Revisit Gross Yearly Income" at bounding box center [179, 208] width 51 height 9
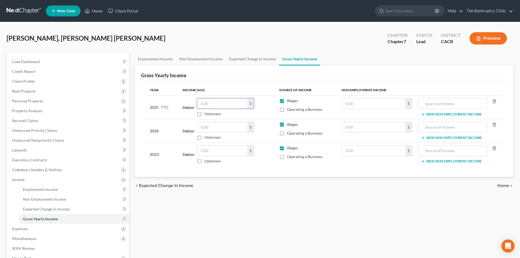
click at [221, 102] on input "text" at bounding box center [222, 103] width 50 height 10
click at [206, 104] on input "text" at bounding box center [222, 103] width 50 height 10
click at [203, 103] on input "2,070.0" at bounding box center [222, 103] width 50 height 10
click at [209, 104] on input "20,070.0" at bounding box center [222, 103] width 50 height 10
click at [207, 103] on input "2,070.00" at bounding box center [222, 103] width 50 height 10
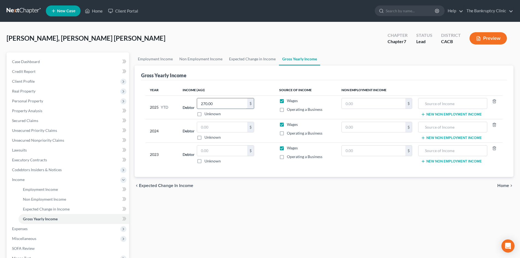
click at [203, 103] on input "270.00" at bounding box center [222, 103] width 50 height 10
click at [203, 103] on input "2,070.00" at bounding box center [222, 103] width 50 height 10
click at [205, 103] on input "2,070.00" at bounding box center [222, 103] width 50 height 10
click at [209, 102] on input "20,070.00" at bounding box center [222, 103] width 50 height 10
click at [203, 104] on input "2,070.00" at bounding box center [222, 103] width 50 height 10
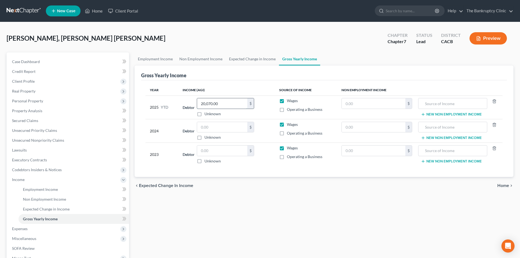
click at [206, 103] on input "20,070.00" at bounding box center [222, 103] width 50 height 10
click at [209, 103] on input "200,070.0" at bounding box center [222, 103] width 50 height 10
click at [207, 105] on input "200,070.0" at bounding box center [222, 103] width 50 height 10
click at [213, 101] on input "20,070.0" at bounding box center [222, 103] width 50 height 10
click at [207, 102] on input "200,700.0" at bounding box center [222, 103] width 50 height 10
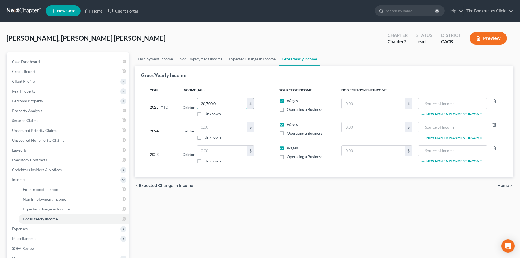
click at [208, 103] on input "20,700.0" at bounding box center [222, 103] width 50 height 10
click at [217, 104] on input "20,700.0" at bounding box center [222, 103] width 50 height 10
type input "20,700.00"
click at [209, 129] on input "text" at bounding box center [222, 127] width 50 height 10
click at [204, 128] on input "2,060.00" at bounding box center [222, 127] width 50 height 10
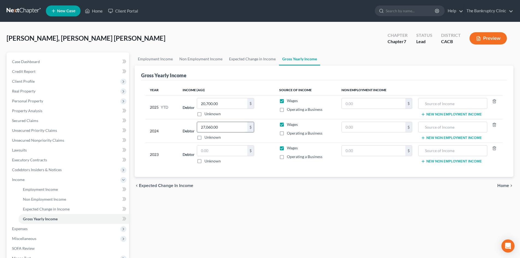
click at [209, 127] on input "27,060.00" at bounding box center [222, 127] width 50 height 10
click at [210, 127] on input "2,760.00" at bounding box center [222, 127] width 50 height 10
type input "27,600.00"
click at [209, 150] on input "text" at bounding box center [222, 150] width 50 height 10
type input "27,600.00"
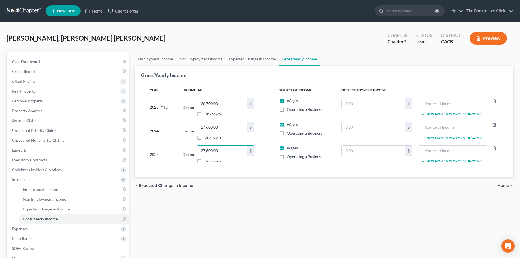
click at [287, 158] on label "Operating a Business" at bounding box center [304, 156] width 35 height 5
click at [289, 157] on input "Operating a Business" at bounding box center [291, 156] width 4 height 4
checkbox input "true"
click at [287, 148] on label "Wages" at bounding box center [292, 147] width 11 height 5
click at [289, 148] on input "Wages" at bounding box center [291, 147] width 4 height 4
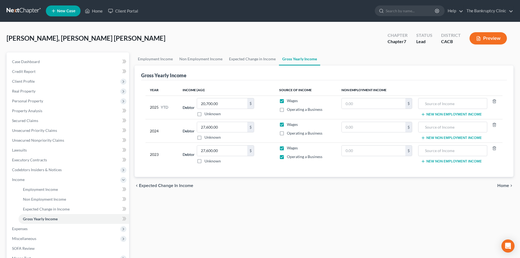
checkbox input "false"
click at [287, 133] on label "Operating a Business" at bounding box center [304, 132] width 35 height 5
click at [289, 133] on input "Operating a Business" at bounding box center [291, 132] width 4 height 4
checkbox input "true"
click at [287, 147] on label "Wages" at bounding box center [292, 147] width 11 height 5
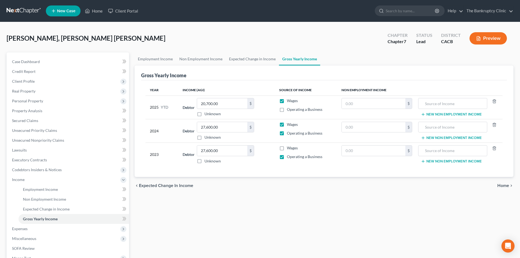
click at [289, 147] on input "Wages" at bounding box center [291, 147] width 4 height 4
checkbox input "true"
click at [287, 108] on label "Operating a Business" at bounding box center [304, 109] width 35 height 5
click at [289, 108] on input "Operating a Business" at bounding box center [291, 109] width 4 height 4
checkbox input "true"
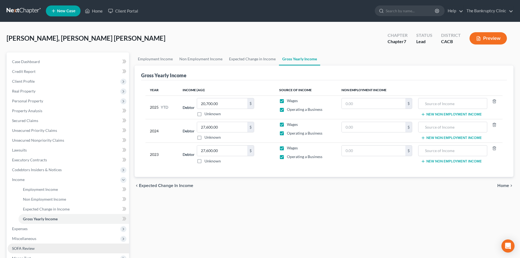
click at [27, 249] on span "SOFA Review" at bounding box center [23, 248] width 23 height 5
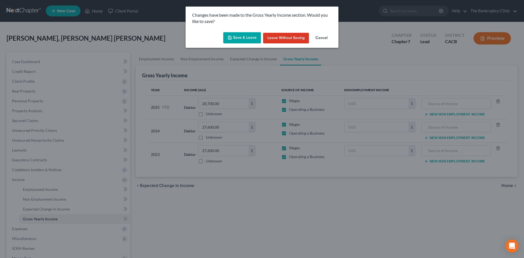
click at [229, 41] on button "Save & Leave" at bounding box center [242, 37] width 38 height 11
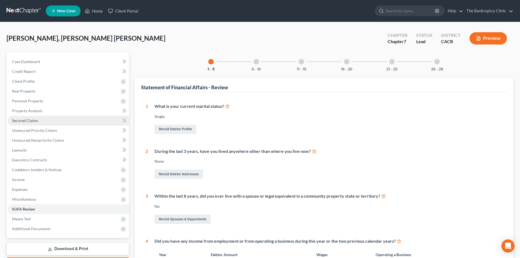
click at [21, 119] on span "Secured Claims" at bounding box center [25, 120] width 26 height 5
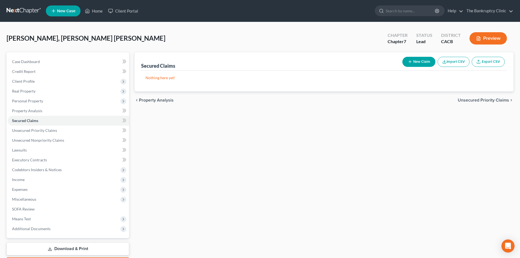
click at [418, 59] on button "New Claim" at bounding box center [418, 62] width 33 height 10
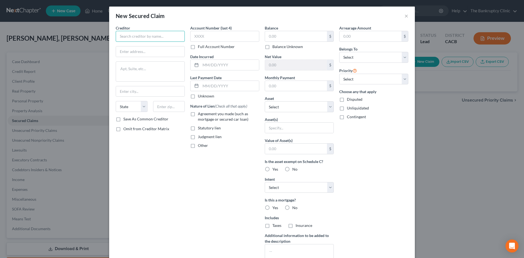
click at [142, 37] on input "text" at bounding box center [150, 36] width 69 height 11
type input "U.S. Bank"
click at [143, 50] on input "text" at bounding box center [150, 51] width 68 height 10
type input "PO Box 21998"
click at [134, 91] on input "text" at bounding box center [150, 91] width 68 height 10
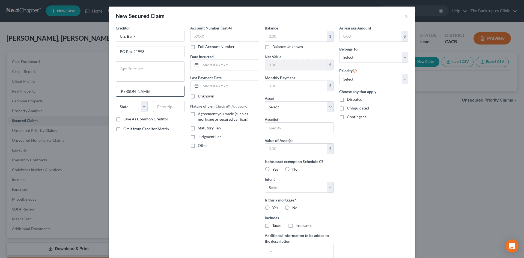
type input "Eagan"
select select "24"
click at [175, 105] on input "text" at bounding box center [169, 106] width 32 height 11
type input "55121"
click at [123, 120] on label "Save As Common Creditor" at bounding box center [145, 118] width 45 height 5
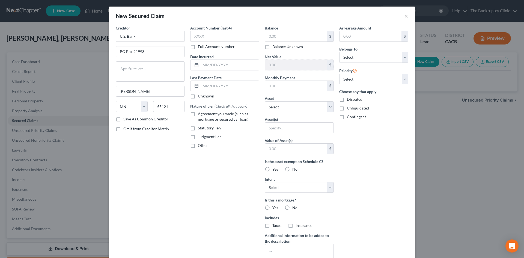
click at [125, 120] on input "Save As Common Creditor" at bounding box center [127, 118] width 4 height 4
checkbox input "true"
type input "Saint Paul"
click at [215, 65] on input "text" at bounding box center [229, 65] width 58 height 10
type input "10/01/2009"
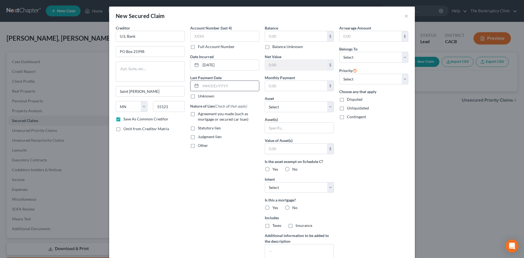
click at [212, 86] on input "text" at bounding box center [229, 86] width 58 height 10
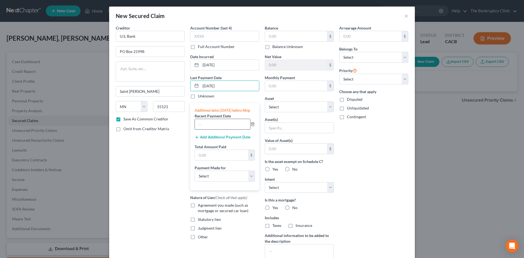
type input "08/01/2025"
click at [200, 128] on input "text" at bounding box center [222, 124] width 55 height 10
type input "09/01/2025"
click at [207, 139] on button "Add Additional Payment Date" at bounding box center [222, 137] width 56 height 4
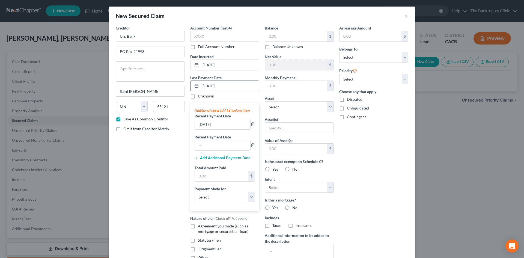
click at [204, 85] on input "08/01/2025" at bounding box center [229, 86] width 58 height 10
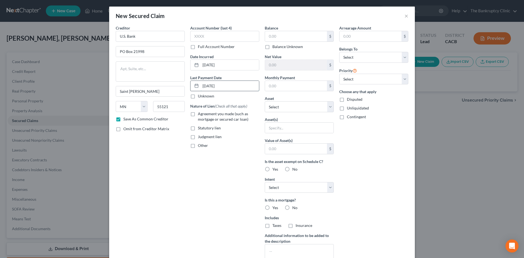
click at [203, 85] on input "07/01/2025" at bounding box center [229, 86] width 58 height 10
click at [205, 86] on input "07/01/2025" at bounding box center [229, 86] width 58 height 10
type input "08/01/2025"
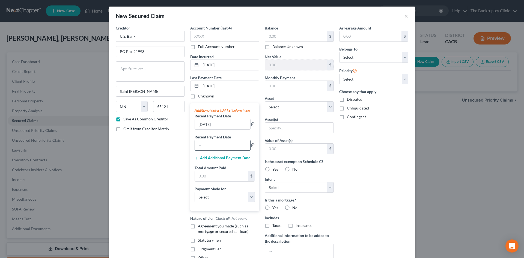
click at [207, 150] on input "text" at bounding box center [222, 145] width 55 height 10
type input "10/01/2025"
click at [217, 181] on input "text" at bounding box center [221, 176] width 53 height 10
type input "5,109.00"
click at [249, 202] on select "Select Car Credit Card Loan Repayment Mortgage Other Suppliers Or Vendors" at bounding box center [224, 196] width 60 height 11
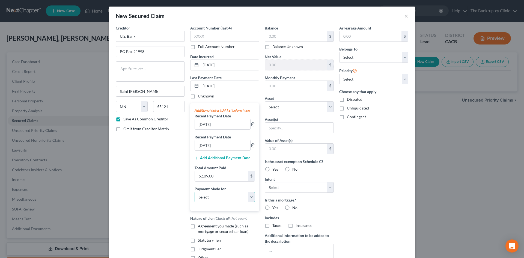
select select "3"
click at [194, 197] on select "Select Car Credit Card Loan Repayment Mortgage Other Suppliers Or Vendors" at bounding box center [224, 196] width 60 height 11
click at [198, 232] on label "Agreement you made (such as mortgage or secured car loan)" at bounding box center [228, 228] width 61 height 11
click at [200, 227] on input "Agreement you made (such as mortgage or secured car loan)" at bounding box center [202, 225] width 4 height 4
checkbox input "true"
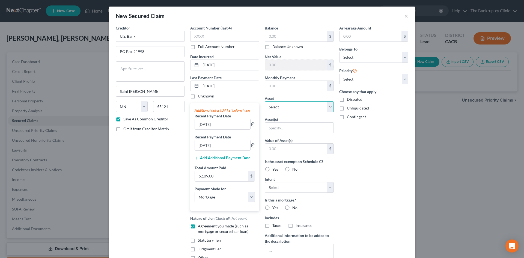
click at [329, 107] on select "Select Other Multiple Assets" at bounding box center [299, 106] width 69 height 11
click at [329, 93] on div "Balance $ Balance Unknown Balance Undetermined $ Balance Unknown Net Value $ Mo…" at bounding box center [299, 146] width 74 height 243
click at [299, 84] on input "text" at bounding box center [296, 86] width 62 height 10
type input "1,702.00"
click at [282, 106] on select "Select Other Multiple Assets" at bounding box center [299, 106] width 69 height 11
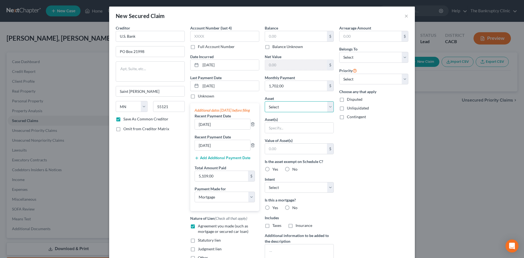
click at [282, 106] on select "Select Other Multiple Assets" at bounding box center [299, 106] width 69 height 11
click at [328, 107] on select "Select Other Multiple Assets" at bounding box center [299, 106] width 69 height 11
click at [265, 101] on select "Select Other Multiple Assets" at bounding box center [299, 106] width 69 height 11
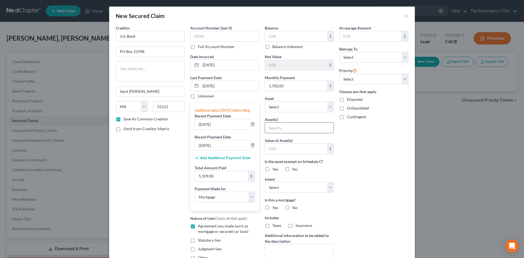
click at [281, 128] on input "text" at bounding box center [299, 127] width 68 height 10
type input "Si8ngle Family Residence"
click at [294, 148] on input "text" at bounding box center [296, 148] width 62 height 10
click at [271, 147] on input "60,000.0" at bounding box center [296, 148] width 62 height 10
click at [285, 150] on input "600,000.0" at bounding box center [296, 148] width 62 height 10
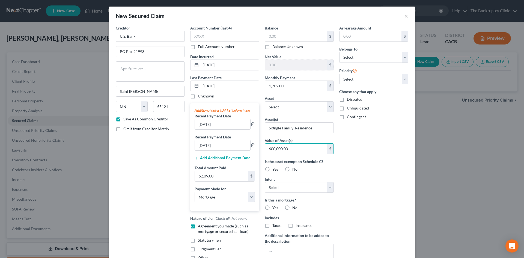
type input "600,000.00"
click at [272, 169] on label "Yes" at bounding box center [275, 168] width 6 height 5
click at [274, 169] on input "Yes" at bounding box center [276, 168] width 4 height 4
radio input "true"
click at [327, 185] on select "Select Surrender Redeem Reaffirm Avoid Other" at bounding box center [299, 187] width 69 height 11
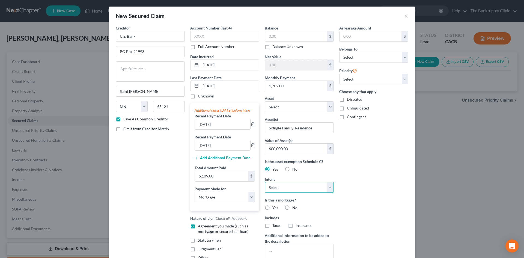
select select "4"
click at [265, 182] on select "Select Surrender Redeem Reaffirm Avoid Other" at bounding box center [299, 187] width 69 height 11
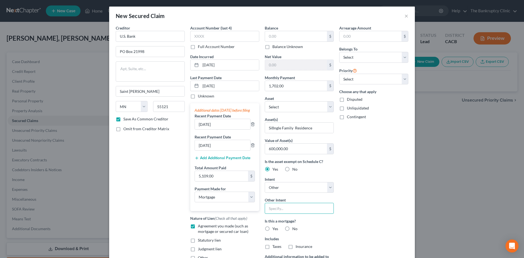
click at [276, 205] on input "text" at bounding box center [299, 208] width 69 height 11
type input "Continue make paymnts"
click at [272, 227] on label "Yes" at bounding box center [275, 228] width 6 height 5
click at [274, 227] on input "Yes" at bounding box center [276, 228] width 4 height 4
radio input "true"
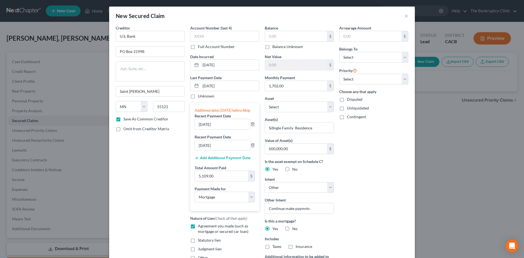
click at [272, 246] on label "Taxes" at bounding box center [276, 246] width 9 height 5
click at [274, 246] on input "Taxes" at bounding box center [276, 246] width 4 height 4
checkbox input "true"
click at [295, 247] on label "Insurance" at bounding box center [303, 246] width 17 height 5
click at [298, 247] on input "Insurance" at bounding box center [300, 246] width 4 height 4
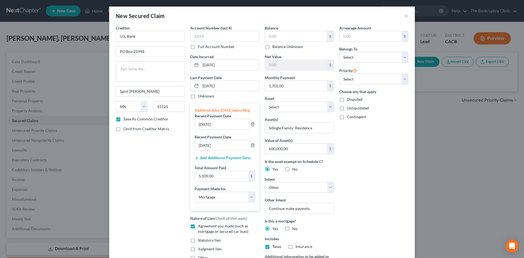
checkbox input "true"
click at [402, 82] on select "Select 1st 2nd 3rd 4th 5th 6th 7th 8th 9th 10th 11th 12th 13th 14th 15th 16th 1…" at bounding box center [373, 79] width 69 height 11
select select "9"
click at [339, 74] on select "Select 1st 2nd 3rd 4th 5th 6th 7th 8th 9th 10th 11th 12th 13th 14th 15th 16th 1…" at bounding box center [373, 79] width 69 height 11
click at [278, 128] on input "Si8ngle Family Residence" at bounding box center [299, 127] width 68 height 10
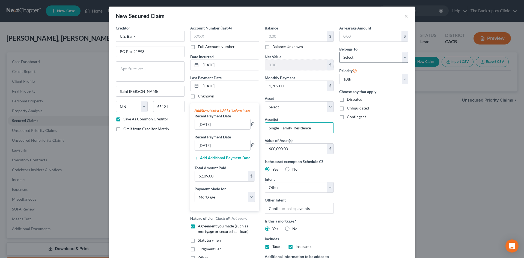
type input "Single Family Residence"
click at [403, 56] on select "Select Debtor 1 Only Debtor 2 Only Debtor 1 And Debtor 2 Only At Least One Of T…" at bounding box center [373, 57] width 69 height 11
select select "0"
click at [339, 52] on select "Select Debtor 1 Only Debtor 2 Only Debtor 1 And Debtor 2 Only At Least One Of T…" at bounding box center [373, 57] width 69 height 11
click at [287, 35] on input "text" at bounding box center [296, 36] width 62 height 10
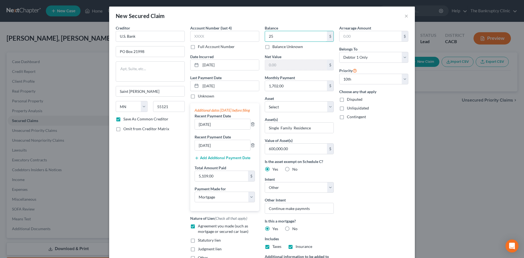
type input "2"
type input "256,723.00"
click at [269, 148] on input "600,000.00" at bounding box center [296, 148] width 62 height 10
click at [292, 148] on input "600,000.00" at bounding box center [296, 148] width 62 height 10
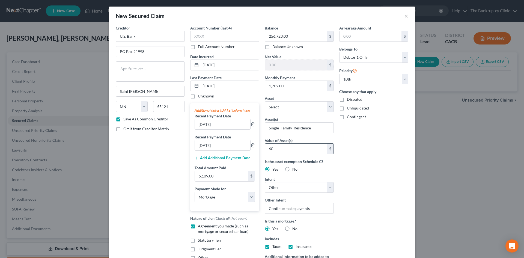
type input "6"
click at [281, 148] on input "722,144.00" at bounding box center [296, 148] width 62 height 10
click at [280, 149] on input "722,144.00" at bounding box center [296, 148] width 62 height 10
click at [278, 148] on input "72,214.00" at bounding box center [296, 148] width 62 height 10
type input "722,141.00"
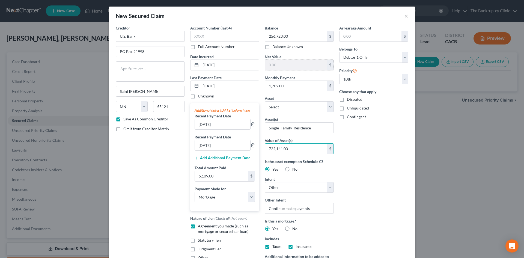
click at [274, 67] on input "text" at bounding box center [296, 65] width 62 height 10
click at [276, 65] on input "text" at bounding box center [296, 65] width 62 height 10
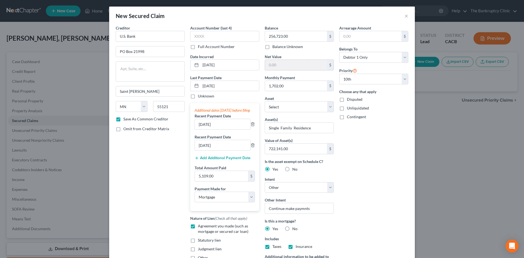
click at [276, 65] on input "text" at bounding box center [296, 65] width 62 height 10
click at [282, 64] on input "text" at bounding box center [296, 65] width 62 height 10
click at [316, 61] on input "text" at bounding box center [296, 65] width 62 height 10
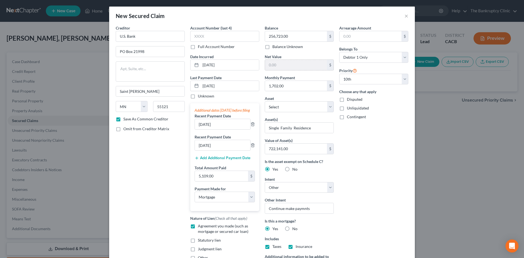
click at [316, 61] on input "text" at bounding box center [296, 65] width 62 height 10
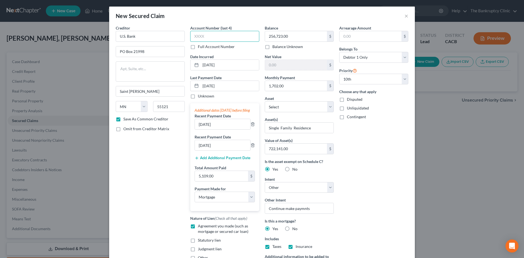
click at [217, 36] on input "text" at bounding box center [224, 36] width 69 height 11
click at [275, 65] on input "text" at bounding box center [296, 65] width 62 height 10
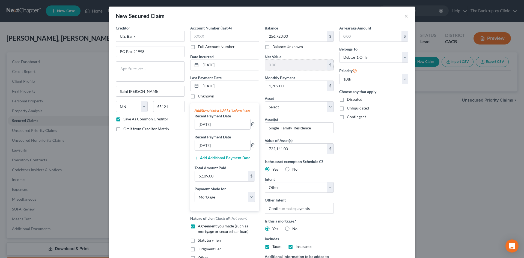
click at [275, 65] on input "text" at bounding box center [296, 65] width 62 height 10
click at [329, 106] on select "Select Other Multiple Assets" at bounding box center [299, 106] width 69 height 11
click at [265, 101] on select "Select Other Multiple Assets" at bounding box center [299, 106] width 69 height 11
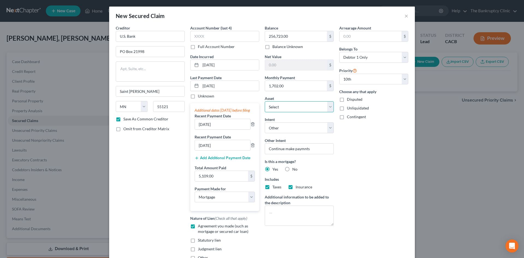
click at [289, 104] on select "Select Other Multiple Assets" at bounding box center [299, 106] width 69 height 11
click at [301, 94] on div "Balance 256,723.00 $ Balance Unknown Balance Undetermined 256,723.00 $ Balance …" at bounding box center [299, 144] width 74 height 239
click at [326, 109] on select "Select Other Multiple Assets" at bounding box center [299, 106] width 69 height 11
click at [279, 65] on input "text" at bounding box center [296, 65] width 62 height 10
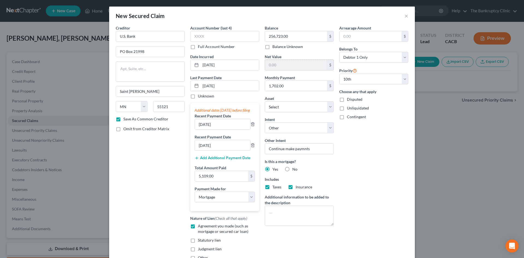
click at [279, 64] on input "text" at bounding box center [296, 65] width 62 height 10
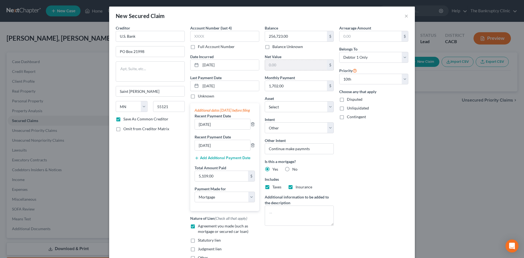
click at [279, 64] on input "text" at bounding box center [296, 65] width 62 height 10
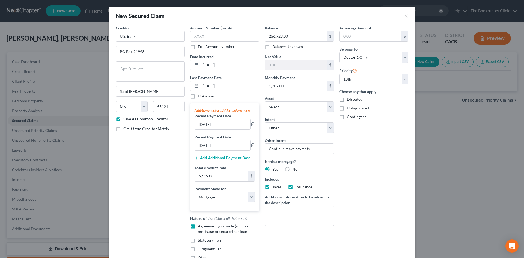
click at [279, 64] on input "text" at bounding box center [296, 65] width 62 height 10
click at [280, 64] on input "text" at bounding box center [296, 65] width 62 height 10
click at [204, 35] on input "text" at bounding box center [224, 36] width 69 height 11
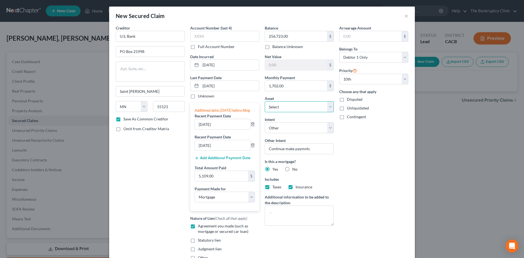
click at [329, 107] on select "Select Other Multiple Assets" at bounding box center [299, 106] width 69 height 11
select select "0"
click at [265, 101] on select "Select Other Multiple Assets" at bounding box center [299, 106] width 69 height 11
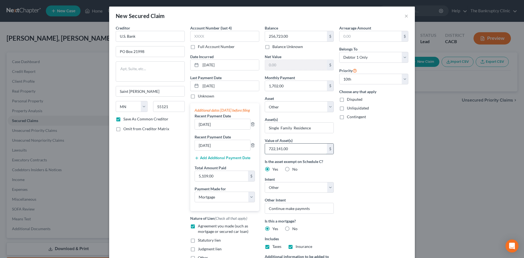
click at [287, 148] on input "722,141.00" at bounding box center [296, 148] width 62 height 10
type input "600,000.00"
click at [280, 65] on input "text" at bounding box center [296, 65] width 62 height 10
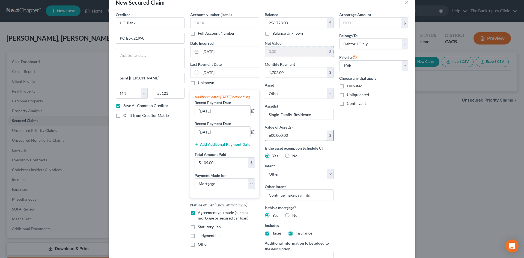
scroll to position [66, 0]
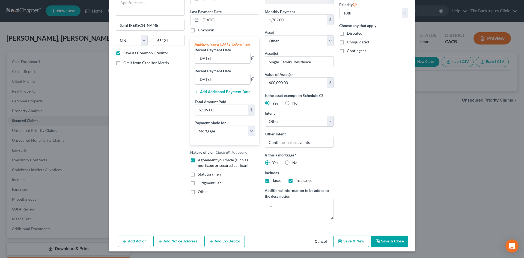
click at [389, 242] on button "Save & Close" at bounding box center [389, 240] width 37 height 11
checkbox input "false"
select select
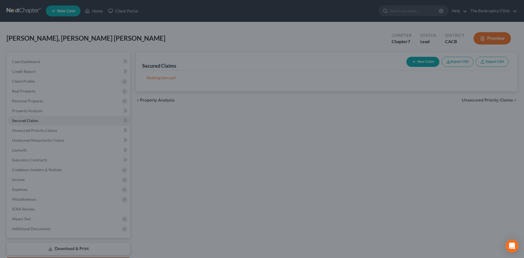
scroll to position [47, 0]
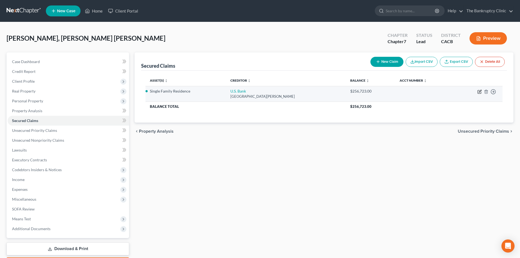
click at [478, 93] on icon "button" at bounding box center [479, 91] width 4 height 4
select select "24"
select select "4"
select select "0"
select select "9"
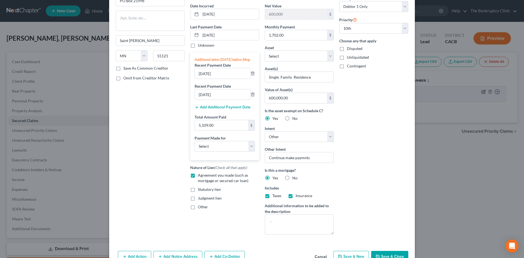
scroll to position [70, 0]
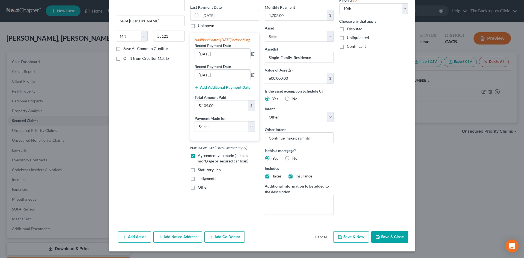
click at [355, 238] on button "Save & New" at bounding box center [351, 236] width 36 height 11
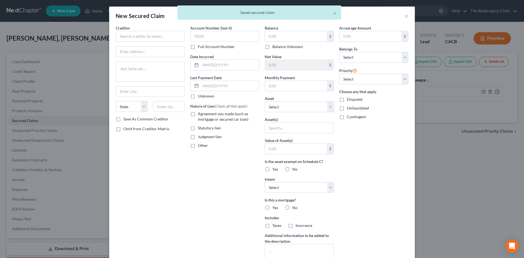
scroll to position [0, 0]
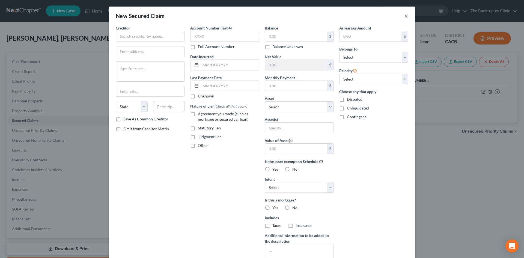
click at [404, 17] on button "×" at bounding box center [406, 16] width 4 height 7
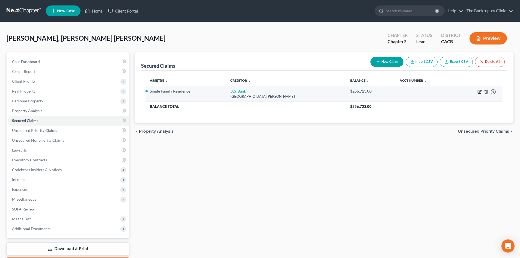
click at [478, 92] on icon "button" at bounding box center [479, 91] width 4 height 4
select select "24"
select select "0"
select select "4"
select select "0"
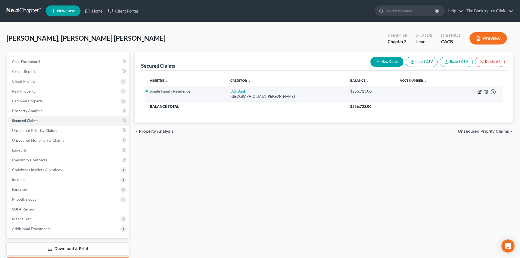
select select "9"
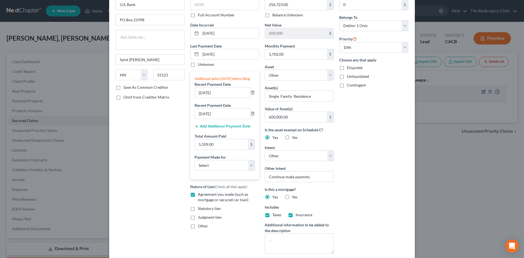
scroll to position [70, 0]
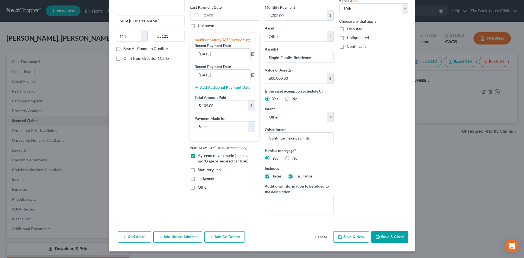
click at [399, 238] on button "Save & Close" at bounding box center [389, 236] width 37 height 11
select select
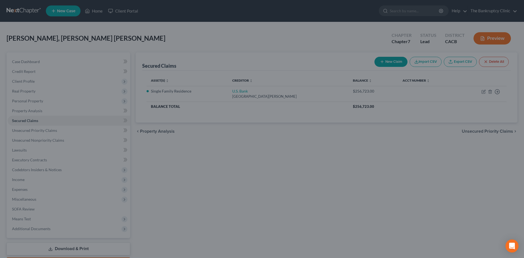
scroll to position [51, 0]
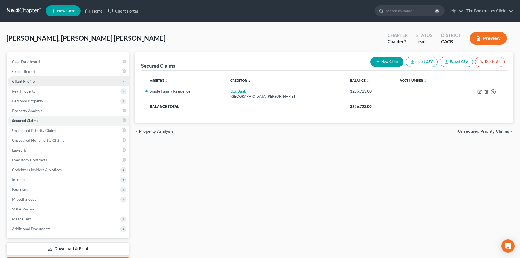
click at [23, 81] on span "Client Profile" at bounding box center [23, 81] width 23 height 5
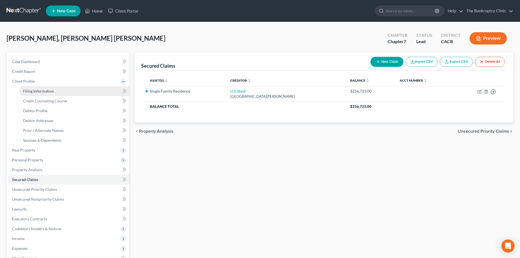
click at [34, 90] on span "Filing Information" at bounding box center [38, 91] width 31 height 5
select select "1"
select select "0"
select select "7"
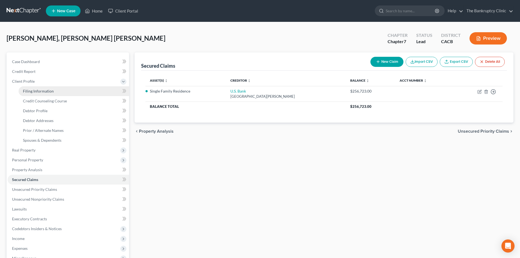
select select "0"
select select "4"
select select "0"
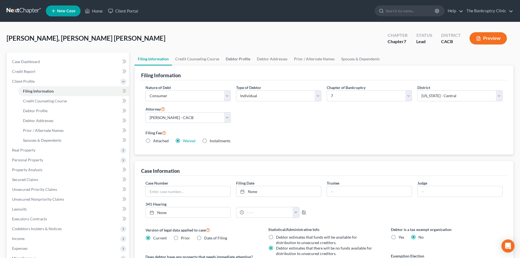
click at [234, 59] on link "Debtor Profile" at bounding box center [237, 58] width 31 height 13
select select "0"
select select "2"
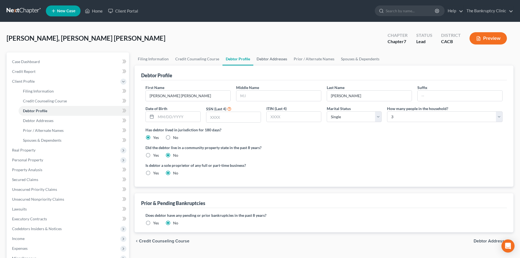
click at [285, 57] on link "Debtor Addresses" at bounding box center [271, 58] width 37 height 13
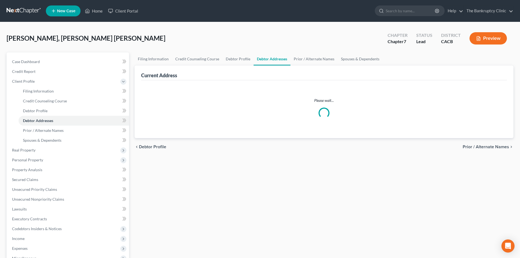
select select "0"
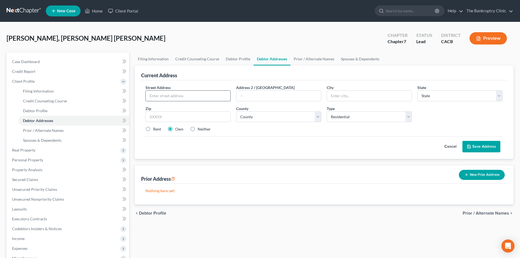
click at [164, 98] on input "text" at bounding box center [188, 96] width 85 height 10
type input "1454 W64th Street"
click at [328, 96] on input "text" at bounding box center [369, 96] width 85 height 10
type input "[GEOGRAPHIC_DATA]"
click at [445, 97] on select "State [US_STATE] AK AR AZ CA CO CT DE DC [GEOGRAPHIC_DATA] [GEOGRAPHIC_DATA] GU…" at bounding box center [459, 95] width 85 height 11
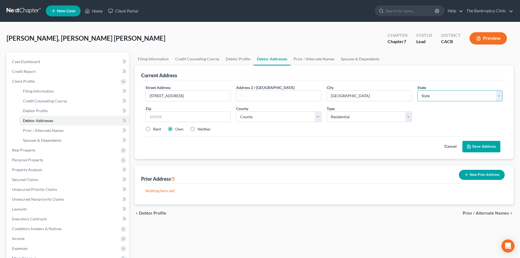
select select "4"
click at [417, 90] on select "State [US_STATE] AK AR AZ CA CO CT DE DC [GEOGRAPHIC_DATA] [GEOGRAPHIC_DATA] GU…" at bounding box center [459, 95] width 85 height 11
click at [161, 116] on input "text" at bounding box center [187, 116] width 85 height 11
type input "90047"
click at [318, 116] on select "County Alameda County Alpine County Amador County Butte County Calaveras County…" at bounding box center [278, 116] width 85 height 11
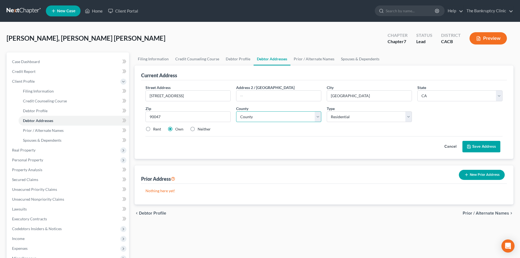
select select "18"
click at [236, 111] on select "County Alameda County Alpine County Amador County Butte County Calaveras County…" at bounding box center [278, 116] width 85 height 11
click at [473, 146] on button "Save Address" at bounding box center [481, 146] width 38 height 11
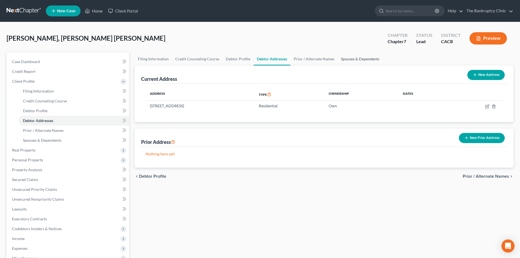
click at [361, 59] on link "Spouses & Dependents" at bounding box center [359, 58] width 45 height 13
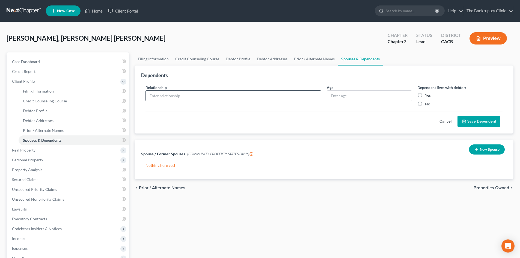
click at [166, 94] on input "text" at bounding box center [233, 96] width 175 height 10
type input "wife"
click at [335, 95] on input "text" at bounding box center [369, 96] width 85 height 10
type input "66"
click at [425, 95] on label "Yes" at bounding box center [428, 94] width 6 height 5
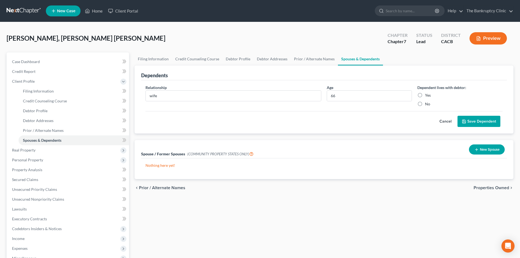
click at [427, 95] on input "Yes" at bounding box center [429, 94] width 4 height 4
radio input "true"
click at [483, 119] on button "Save Dependent" at bounding box center [478, 121] width 43 height 11
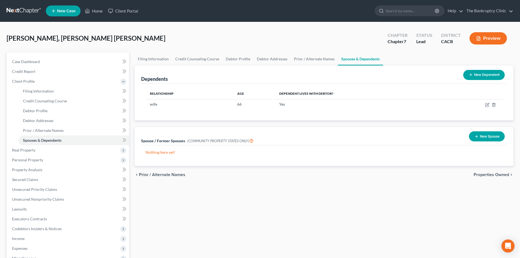
click at [488, 74] on button "New Dependent" at bounding box center [483, 75] width 41 height 10
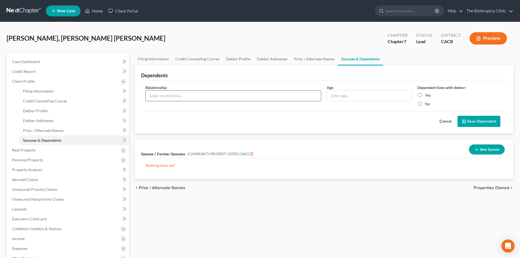
click at [169, 94] on input "text" at bounding box center [233, 96] width 175 height 10
type input "son"
click at [343, 97] on input "text" at bounding box center [369, 96] width 85 height 10
type input "5"
type input "20"
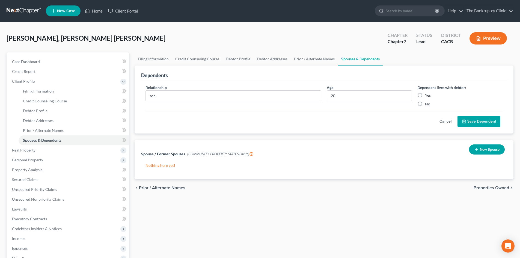
click at [425, 94] on label "Yes" at bounding box center [428, 94] width 6 height 5
click at [427, 94] on input "Yes" at bounding box center [429, 94] width 4 height 4
radio input "true"
click at [470, 121] on button "Save Dependent" at bounding box center [478, 121] width 43 height 11
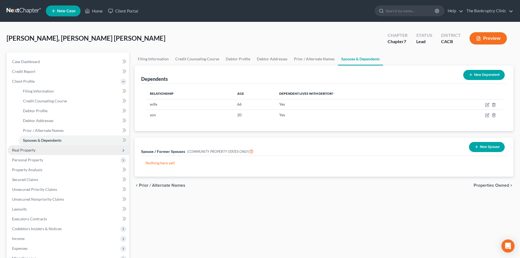
click at [20, 151] on span "Real Property" at bounding box center [23, 150] width 23 height 5
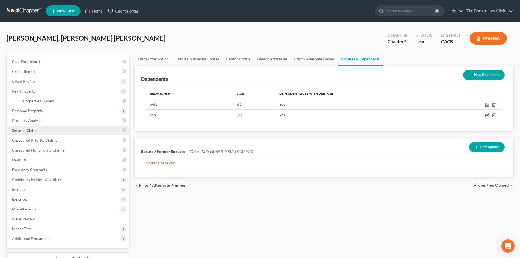
click at [25, 128] on span "Secured Claims" at bounding box center [25, 130] width 26 height 5
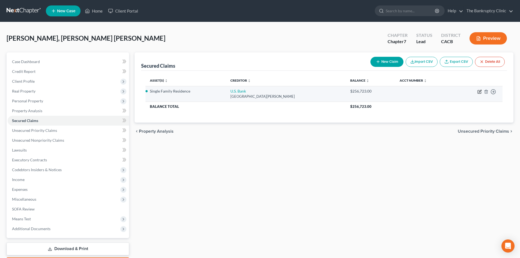
click at [477, 91] on icon "button" at bounding box center [478, 91] width 3 height 3
select select "24"
select select "0"
select select "4"
select select "0"
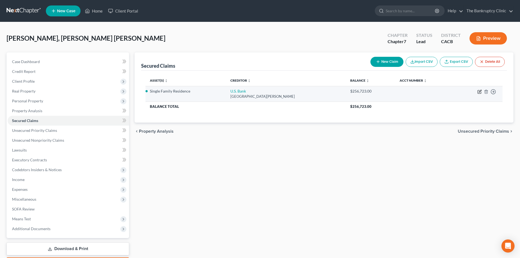
select select "9"
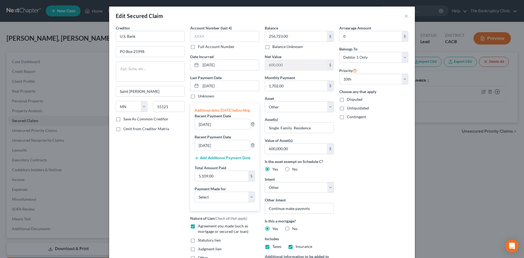
click at [123, 119] on label "Save As Common Creditor" at bounding box center [145, 118] width 45 height 5
click at [125, 119] on input "Save As Common Creditor" at bounding box center [127, 118] width 4 height 4
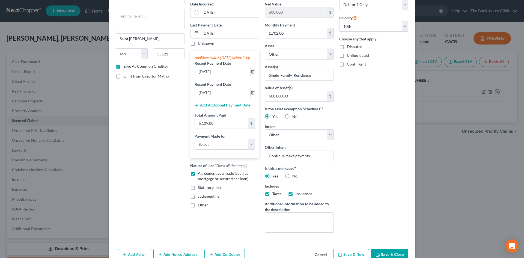
scroll to position [70, 0]
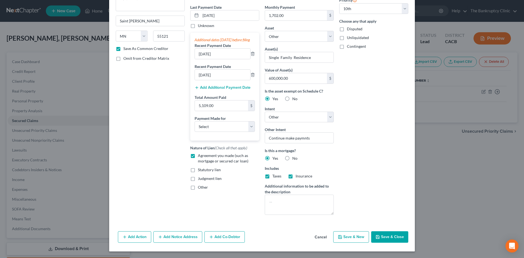
click at [391, 238] on button "Save & Close" at bounding box center [389, 236] width 37 height 11
checkbox input "false"
select select
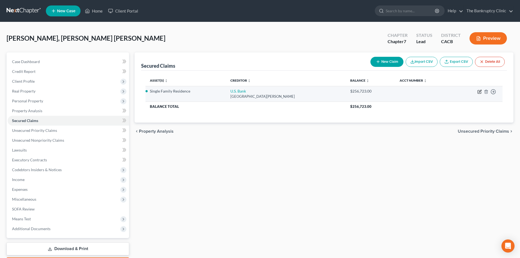
click at [478, 91] on icon "button" at bounding box center [479, 91] width 4 height 4
select select "24"
select select "0"
select select "4"
select select "0"
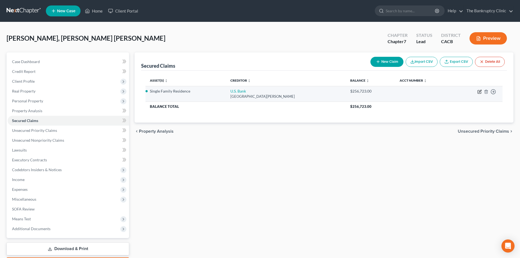
select select "9"
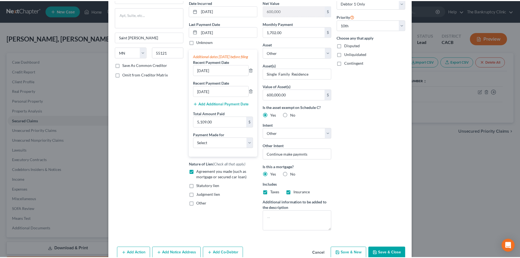
scroll to position [0, 0]
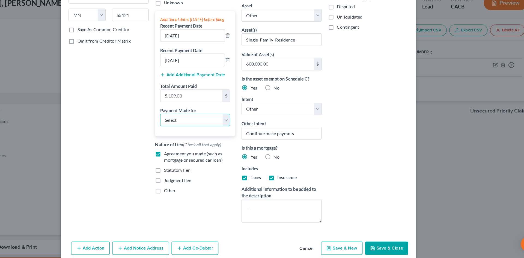
click at [251, 145] on select "Select Car Credit Card Loan Repayment Mortgage Other Suppliers Or Vendors" at bounding box center [224, 139] width 60 height 11
select select "3"
click at [194, 139] on select "Select Car Credit Card Loan Repayment Mortgage Other Suppliers Or Vendors" at bounding box center [224, 139] width 60 height 11
click at [392, 248] on button "Save & Close" at bounding box center [389, 249] width 37 height 11
select select
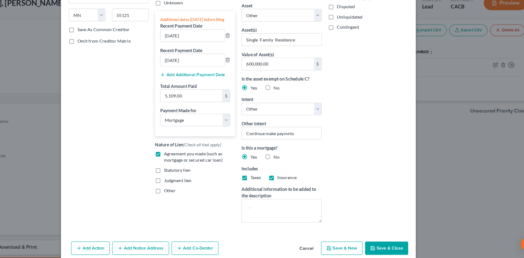
select select
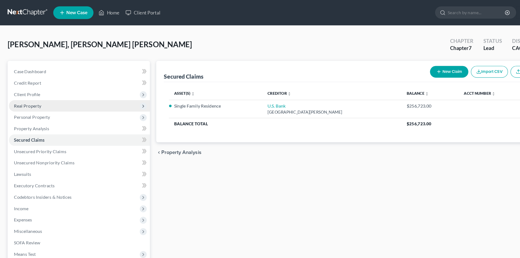
click at [23, 90] on span "Real Property" at bounding box center [23, 91] width 23 height 5
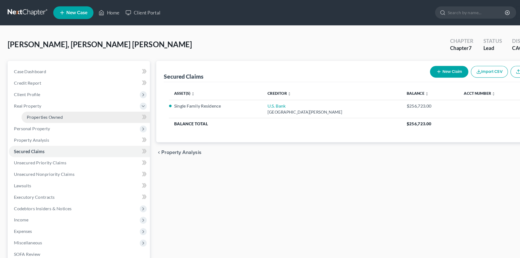
click at [40, 100] on span "Properties Owned" at bounding box center [38, 100] width 31 height 5
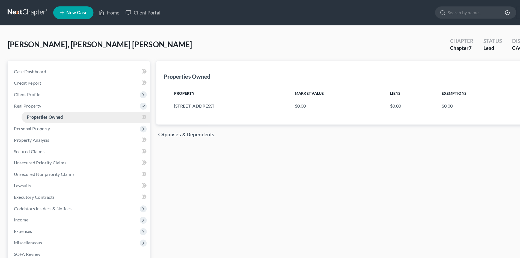
click at [40, 100] on span "Properties Owned" at bounding box center [38, 100] width 31 height 5
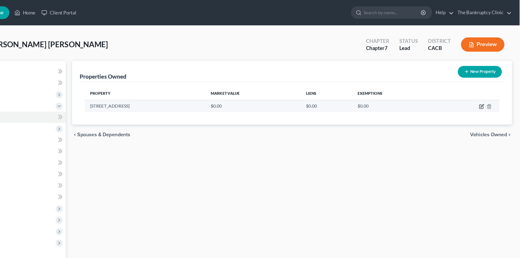
click at [486, 92] on icon "button" at bounding box center [487, 91] width 2 height 2
select select "4"
select select "18"
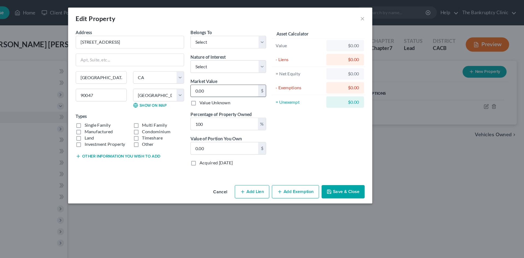
click at [253, 79] on input "0.00" at bounding box center [265, 78] width 58 height 10
type input "6"
type input "6.00"
type input "60"
type input "60.00"
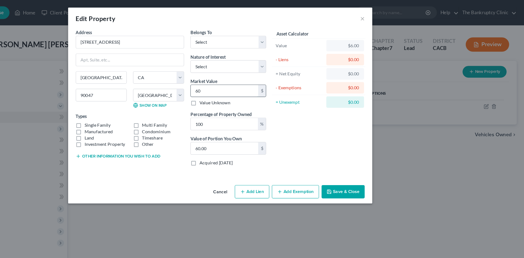
type input "600"
type input "600.00"
type input "6,000"
type input "6,000.00"
type input "60,000"
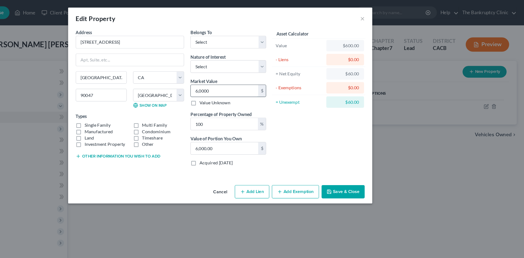
type input "60,000.00"
type input "600,000"
type input "600,000.00"
type input "600,000.0"
click at [297, 57] on select "Select Fee Simple Joint Tenant Life Estate Equitable Interest Future Interest T…" at bounding box center [268, 57] width 65 height 11
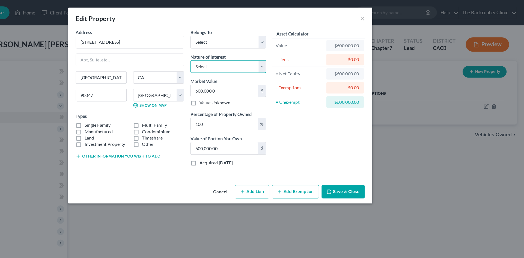
select select "0"
click at [236, 52] on select "Select Fee Simple Joint Tenant Life Estate Equitable Interest Future Interest T…" at bounding box center [268, 57] width 65 height 11
click at [145, 108] on label "Single Family" at bounding box center [156, 107] width 22 height 5
click at [147, 108] on input "Single Family" at bounding box center [149, 107] width 4 height 4
checkbox input "true"
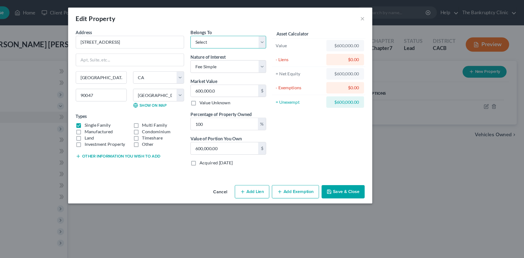
click at [299, 35] on select "Select Debtor 1 Only Debtor 2 Only Debtor 1 And Debtor 2 Only At Least One Of T…" at bounding box center [268, 36] width 65 height 11
select select "0"
click at [236, 31] on select "Select Debtor 1 Only Debtor 2 Only Debtor 1 And Debtor 2 Only At Least One Of T…" at bounding box center [268, 36] width 65 height 11
click at [294, 164] on button "Add Lien" at bounding box center [289, 164] width 30 height 11
select select "0"
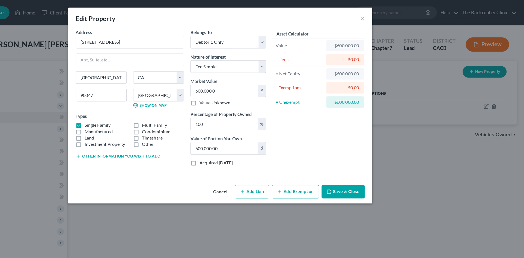
select select "0"
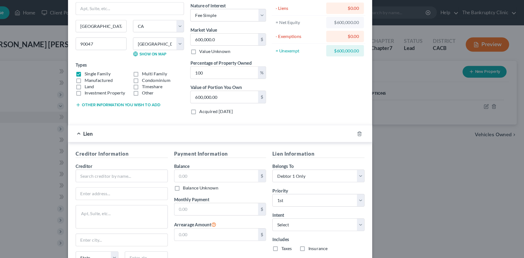
scroll to position [62, 0]
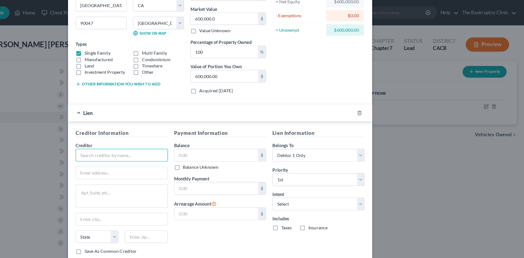
click at [188, 132] on input "text" at bounding box center [176, 133] width 79 height 11
click at [380, 176] on select "Select Surrender Redeem Reaffirm Avoid Other" at bounding box center [346, 175] width 79 height 11
select select "4"
click at [307, 170] on select "Select Surrender Redeem Reaffirm Avoid Other" at bounding box center [346, 175] width 79 height 11
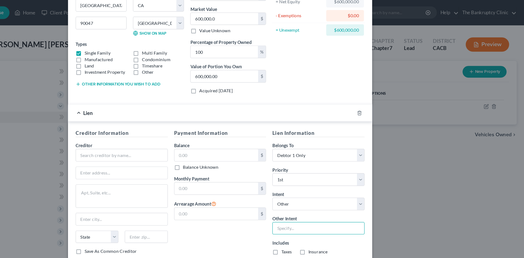
click at [325, 196] on input "text" at bounding box center [346, 196] width 79 height 11
type input "Continue making payment"
click at [314, 215] on label "Taxes" at bounding box center [318, 216] width 9 height 5
click at [317, 215] on input "Taxes" at bounding box center [319, 216] width 4 height 4
click at [314, 217] on label "Taxes" at bounding box center [318, 216] width 9 height 5
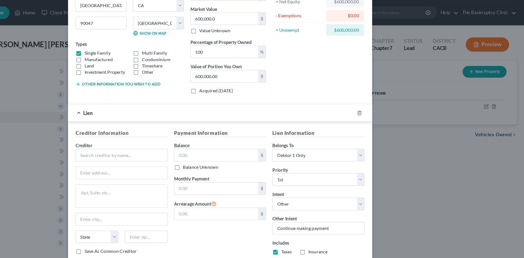
click at [317, 217] on input "Taxes" at bounding box center [319, 216] width 4 height 4
checkbox input "false"
click at [338, 217] on label "Insurance" at bounding box center [346, 216] width 17 height 5
click at [340, 217] on input "Insurance" at bounding box center [342, 216] width 4 height 4
checkbox input "true"
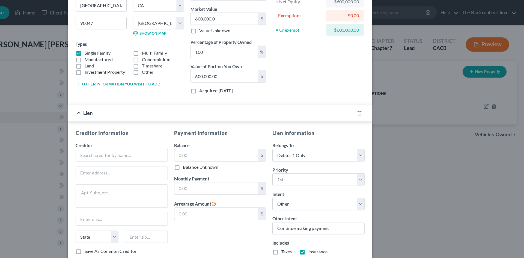
click at [314, 215] on label "Taxes" at bounding box center [318, 216] width 9 height 5
click at [317, 215] on input "Taxes" at bounding box center [319, 216] width 4 height 4
checkbox input "true"
click at [256, 163] on input "text" at bounding box center [259, 162] width 72 height 10
type input "1,702.00"
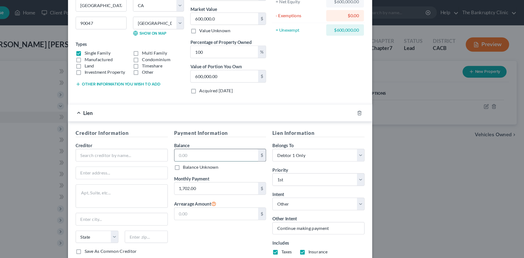
click at [255, 133] on input "text" at bounding box center [259, 133] width 72 height 10
type input "256,723.00"
click at [147, 132] on input "text" at bounding box center [176, 133] width 79 height 11
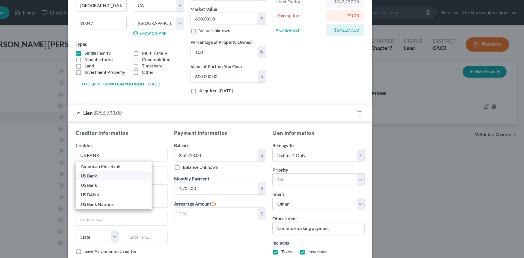
click at [152, 151] on div "US Bank" at bounding box center [170, 151] width 57 height 5
type input "US Bank"
type input "PO Box 108"
type input "Saint Louis"
select select "26"
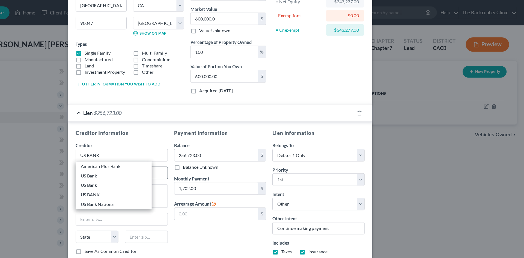
type input "63166"
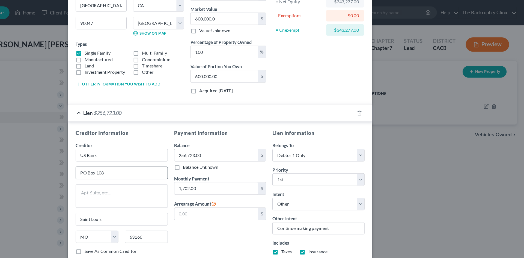
click at [160, 147] on input "PO Box 108" at bounding box center [177, 149] width 79 height 10
type input "PO Box 21998"
type input "e"
type input "Eagan"
select select "24"
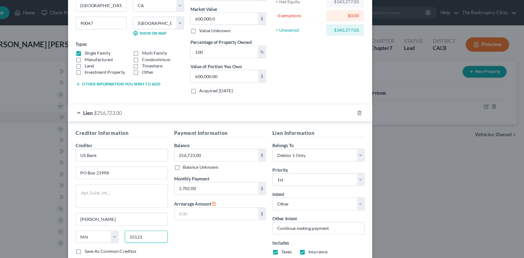
type input "55121"
click at [145, 215] on label "Save As Common Creditor" at bounding box center [167, 216] width 45 height 5
click at [147, 215] on input "Save As Common Creditor" at bounding box center [149, 216] width 4 height 4
checkbox input "true"
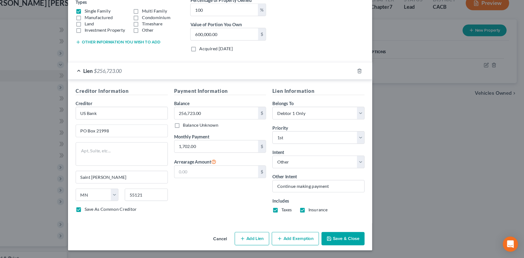
scroll to position [0, 0]
click at [329, 242] on button "Add Exemption" at bounding box center [326, 240] width 41 height 11
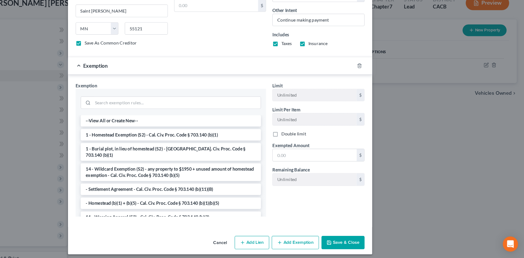
scroll to position [206, 0]
click at [180, 150] on li "1 - Homestead Exemption (S2) - Cal. Civ. Proc. Code § 703.140 (b)(1)" at bounding box center [219, 151] width 155 height 10
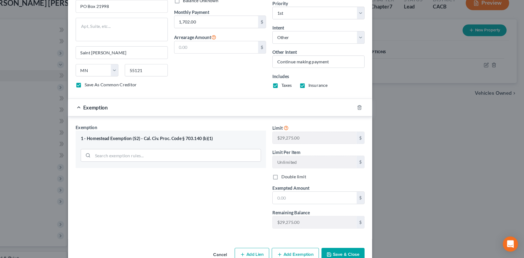
scroll to position [183, 0]
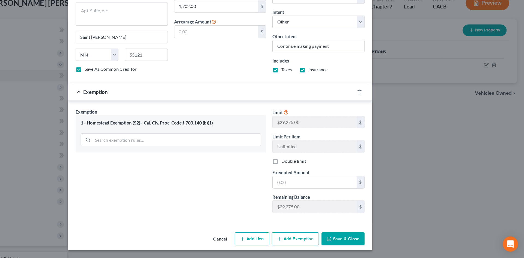
click at [365, 241] on button "Save & Close" at bounding box center [367, 241] width 37 height 11
click at [170, 68] on input "Saint Paul" at bounding box center [177, 67] width 79 height 10
type input "S"
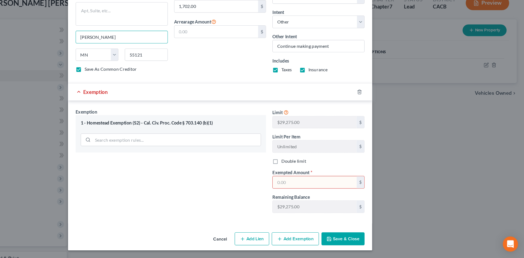
type input "Eagan"
click at [320, 193] on input "text" at bounding box center [343, 192] width 72 height 10
click at [321, 193] on input "722,141.00" at bounding box center [343, 192] width 72 height 10
click at [326, 192] on input "72,211.00" at bounding box center [343, 192] width 72 height 10
type input "7"
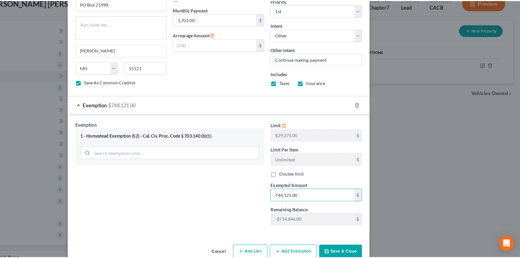
scroll to position [178, 0]
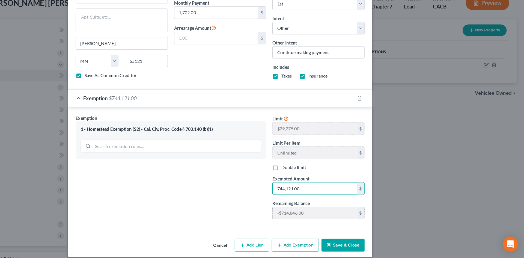
type input "744,121.00"
click at [365, 249] on button "Save & Close" at bounding box center [367, 246] width 37 height 11
checkbox input "false"
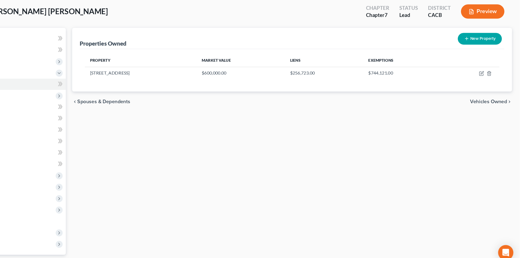
scroll to position [42, 0]
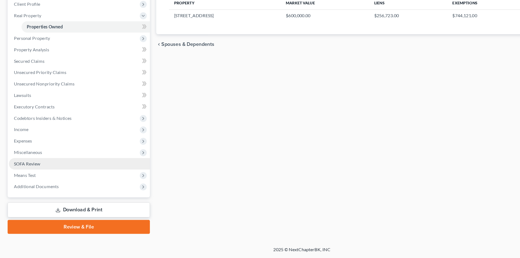
click at [19, 175] on span "SOFA Review" at bounding box center [23, 176] width 23 height 5
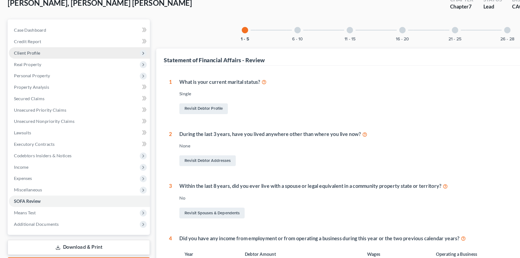
click at [26, 82] on span "Client Profile" at bounding box center [23, 81] width 23 height 5
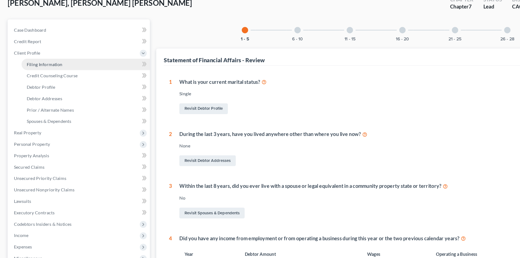
click at [35, 91] on span "Filing Information" at bounding box center [38, 91] width 31 height 5
select select "1"
select select "0"
select select "7"
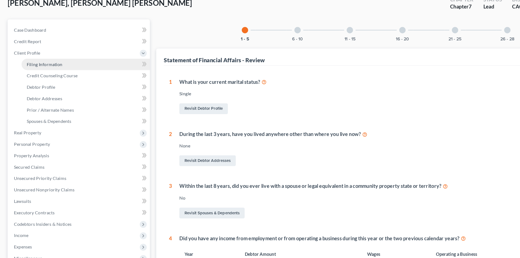
select select "0"
select select "4"
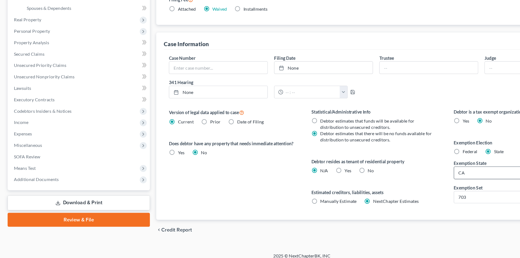
scroll to position [103, 0]
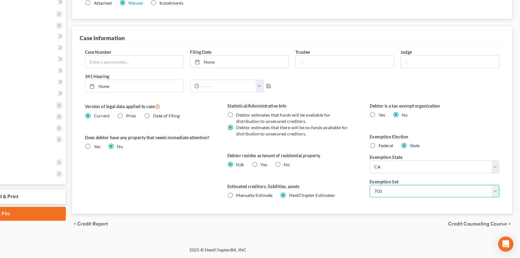
click at [499, 199] on select "Select 703 704" at bounding box center [447, 200] width 112 height 11
select select "1"
click at [391, 195] on select "Select 703 704" at bounding box center [447, 200] width 112 height 11
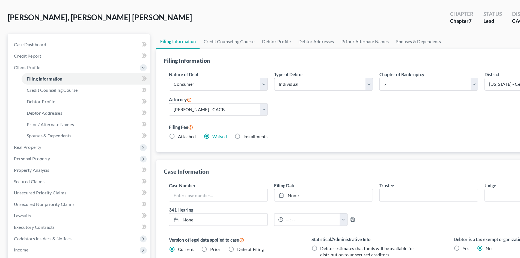
scroll to position [0, 0]
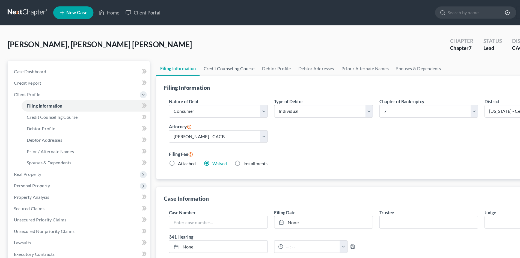
click at [200, 56] on link "Credit Counseling Course" at bounding box center [197, 58] width 50 height 13
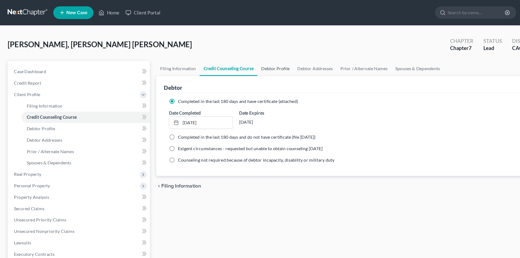
click at [234, 59] on link "Debtor Profile" at bounding box center [236, 58] width 31 height 13
select select "0"
select select "2"
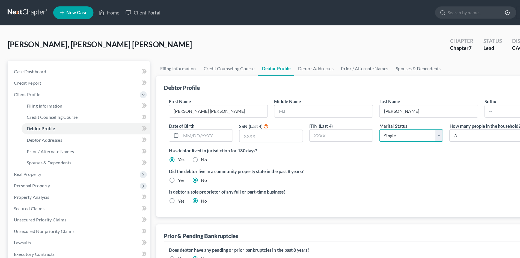
click at [377, 120] on select "Select Single Married Separated Divorced Widowed" at bounding box center [353, 116] width 55 height 11
select select "1"
click at [326, 111] on select "Select Single Married Separated Divorced Widowed" at bounding box center [353, 116] width 55 height 11
click at [269, 59] on link "Debtor Addresses" at bounding box center [271, 58] width 37 height 13
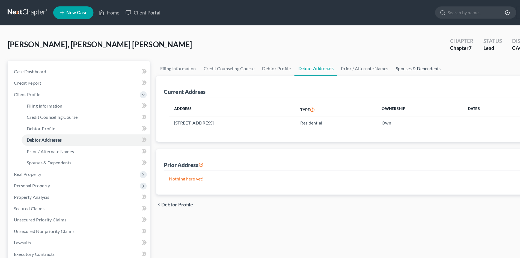
click at [340, 60] on link "Spouses & Dependents" at bounding box center [359, 58] width 45 height 13
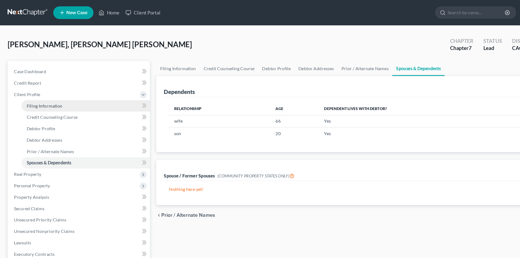
click at [39, 90] on span "Filing Information" at bounding box center [38, 91] width 31 height 5
select select "1"
select select "0"
select select "7"
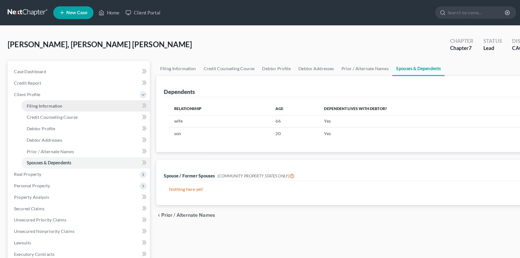
select select "0"
select select "4"
select select "1"
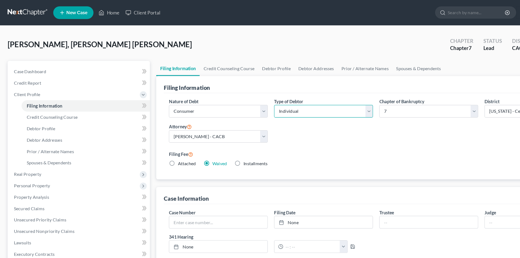
click at [319, 96] on select "Select Individual Joint" at bounding box center [278, 95] width 85 height 11
select select "1"
click at [236, 90] on select "Select Individual Joint" at bounding box center [278, 95] width 85 height 11
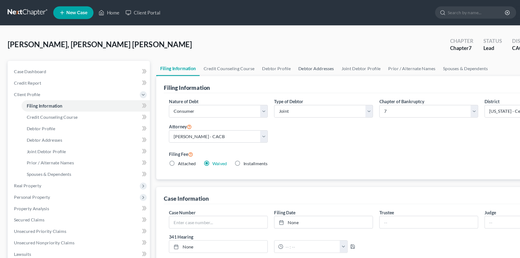
click at [273, 56] on link "Debtor Addresses" at bounding box center [271, 58] width 37 height 13
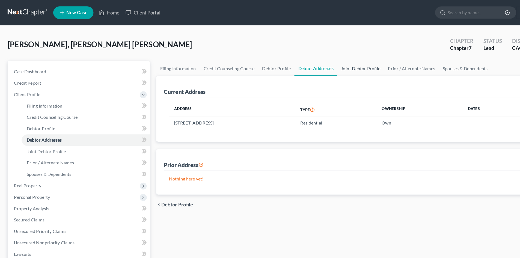
click at [301, 56] on link "Joint Debtor Profile" at bounding box center [310, 58] width 40 height 13
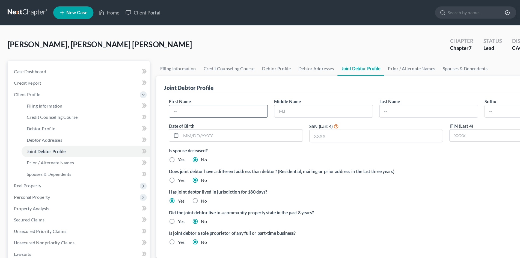
click at [151, 95] on input "text" at bounding box center [188, 96] width 85 height 10
type input "Elvia"
type input "Baez"
click at [271, 119] on input "text" at bounding box center [323, 117] width 115 height 10
